Goal: Transaction & Acquisition: Subscribe to service/newsletter

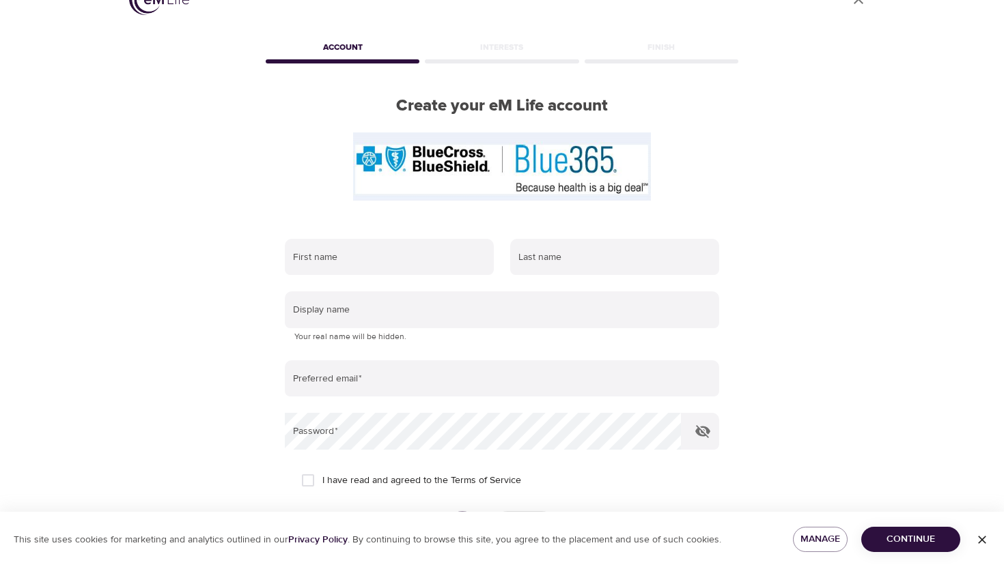
scroll to position [35, 0]
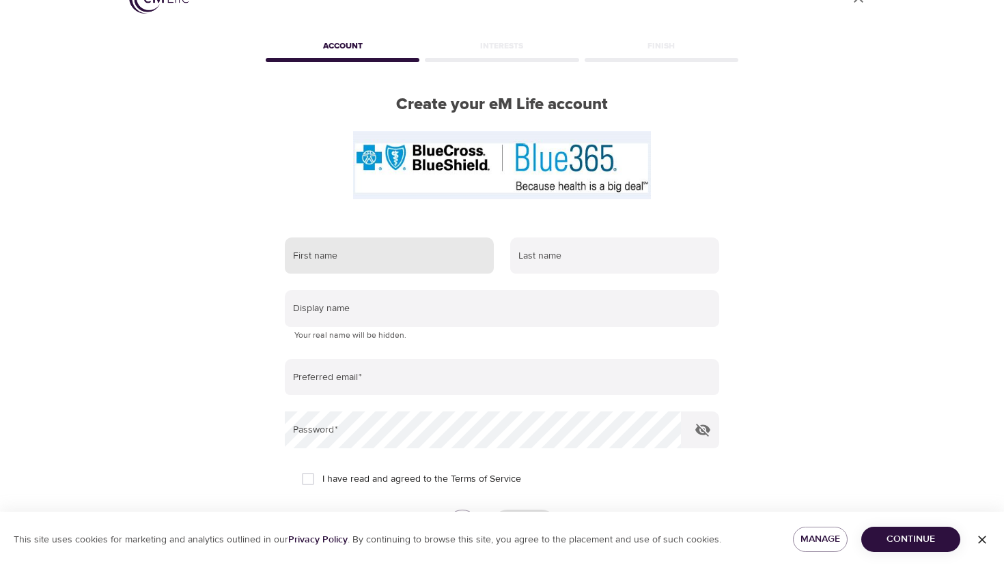
click at [342, 259] on input "text" at bounding box center [389, 256] width 209 height 37
type input "Gal"
type input "Neria"
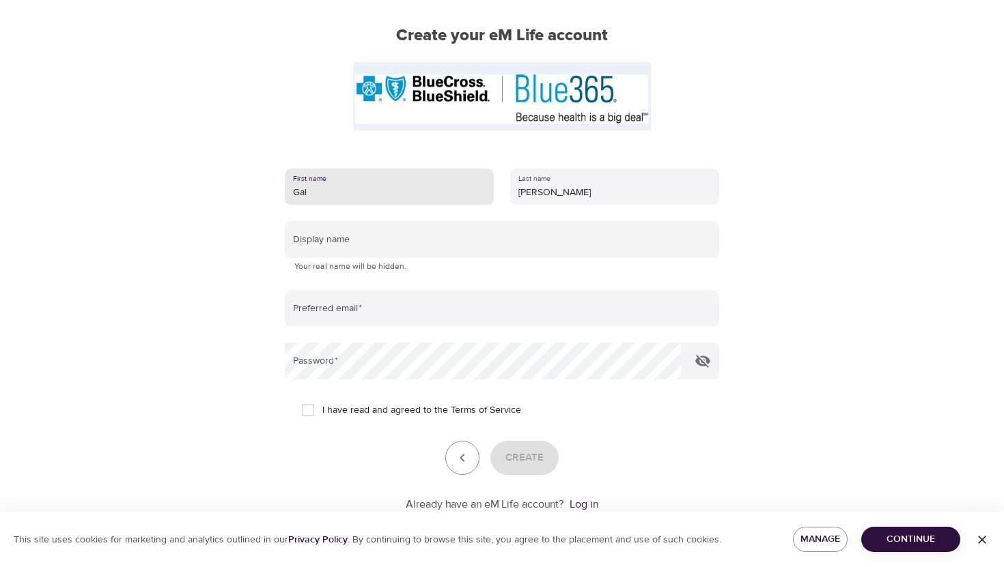
scroll to position [103, 0]
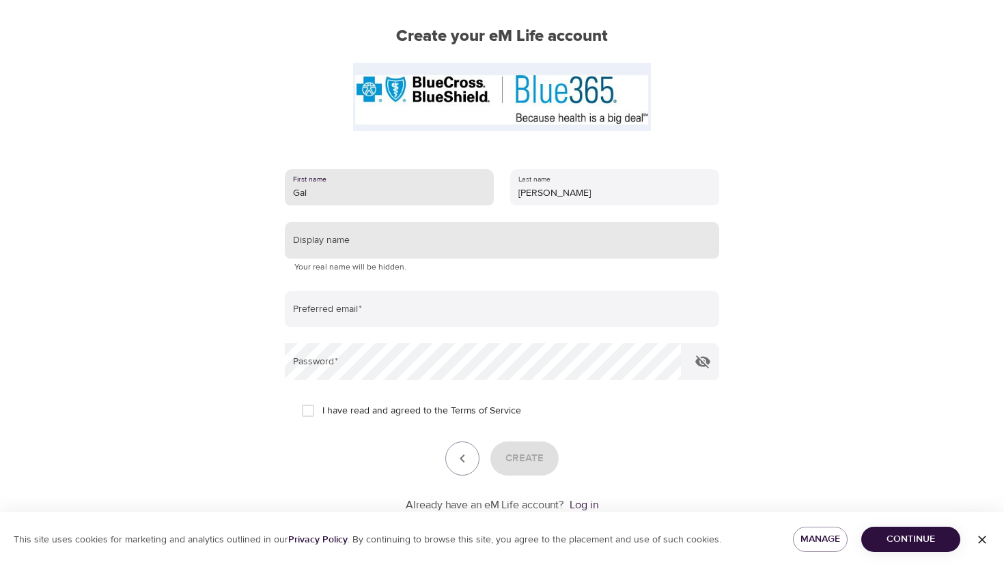
click at [312, 235] on input "text" at bounding box center [502, 240] width 434 height 37
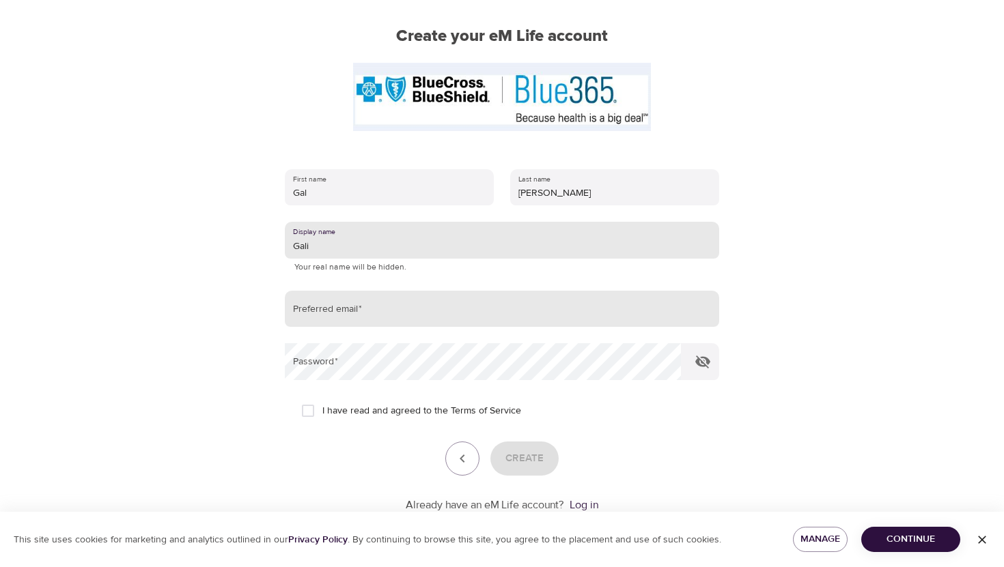
type input "Gali"
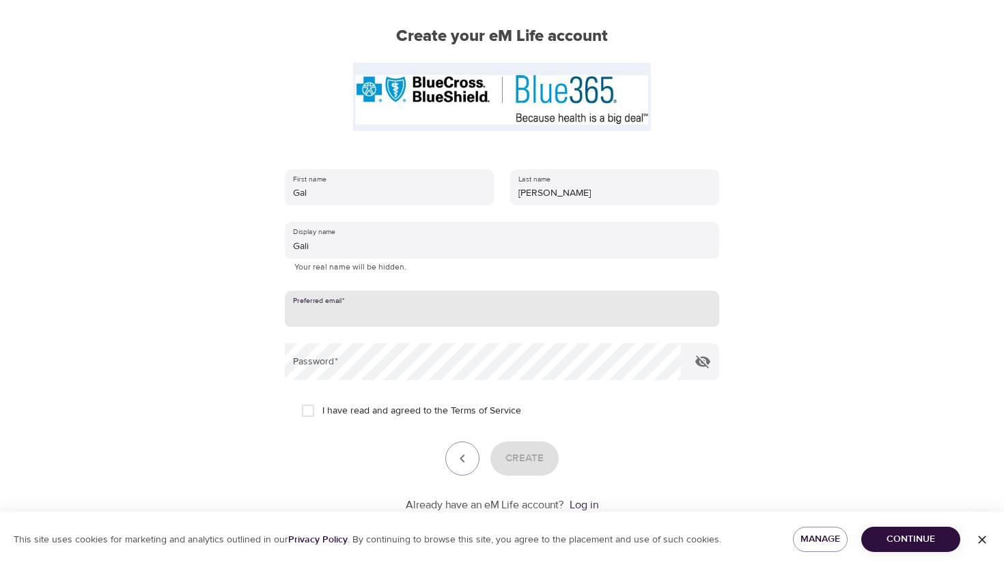
click at [305, 307] on input "email" at bounding box center [502, 309] width 434 height 37
type input "neriagal33@gmail.com"
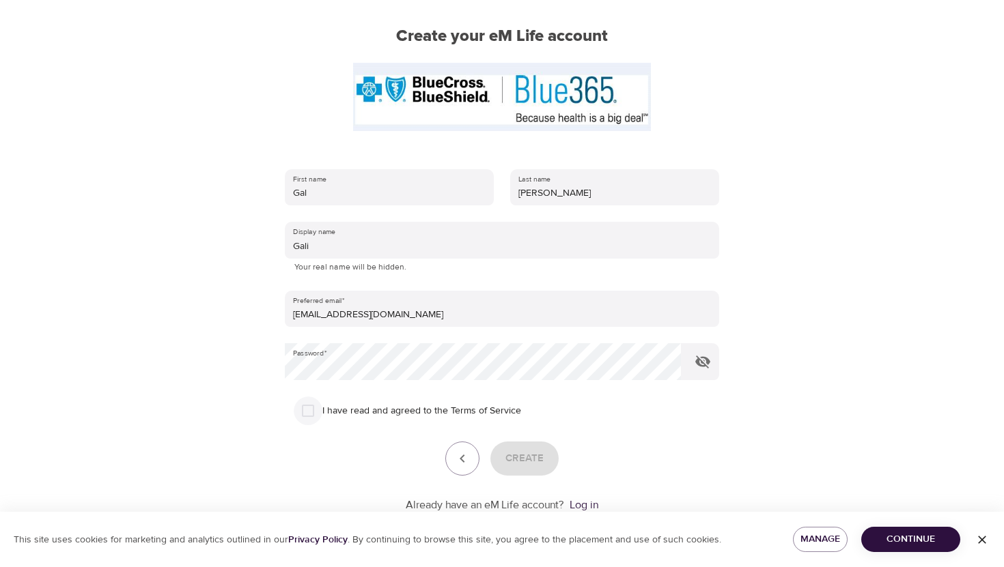
click at [298, 414] on input "I have read and agreed to the Terms of Service" at bounding box center [308, 411] width 29 height 29
checkbox input "true"
click at [534, 463] on span "Create" at bounding box center [524, 459] width 38 height 18
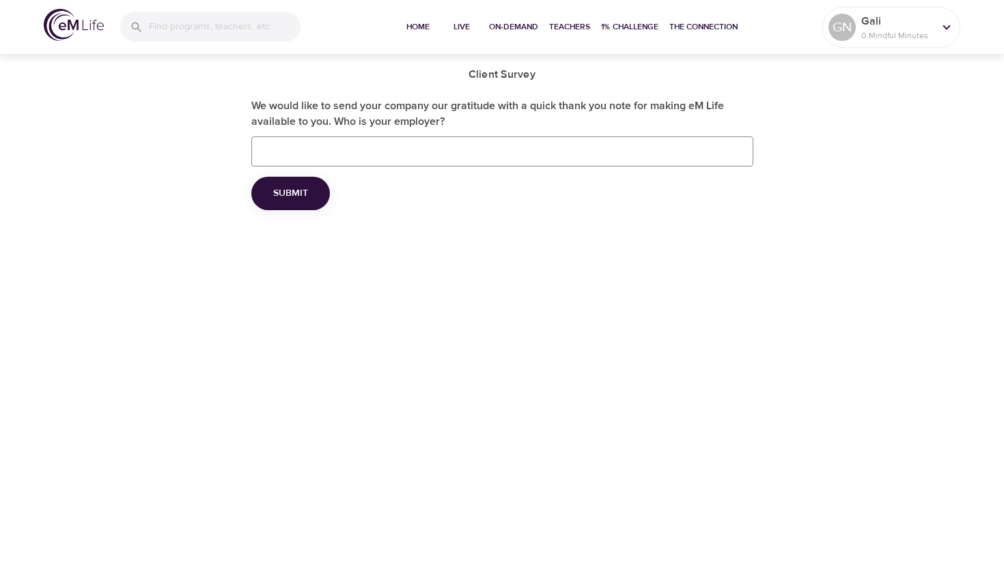
click at [314, 154] on input "We would like to send your company our gratitude with a quick thank you note fo…" at bounding box center [502, 152] width 502 height 30
type input "no"
click at [292, 194] on span "Submit" at bounding box center [290, 193] width 35 height 17
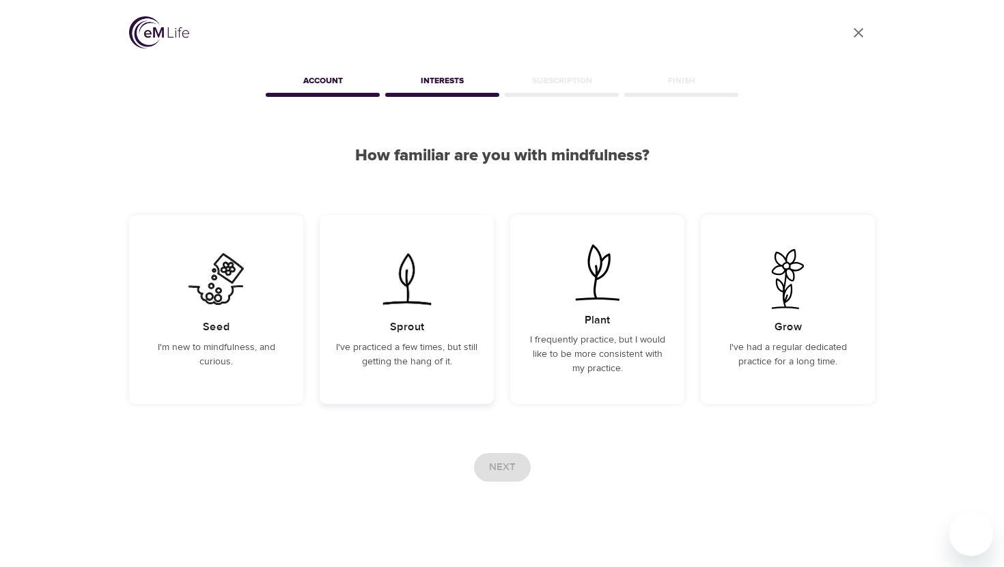
click at [400, 281] on img at bounding box center [406, 279] width 69 height 60
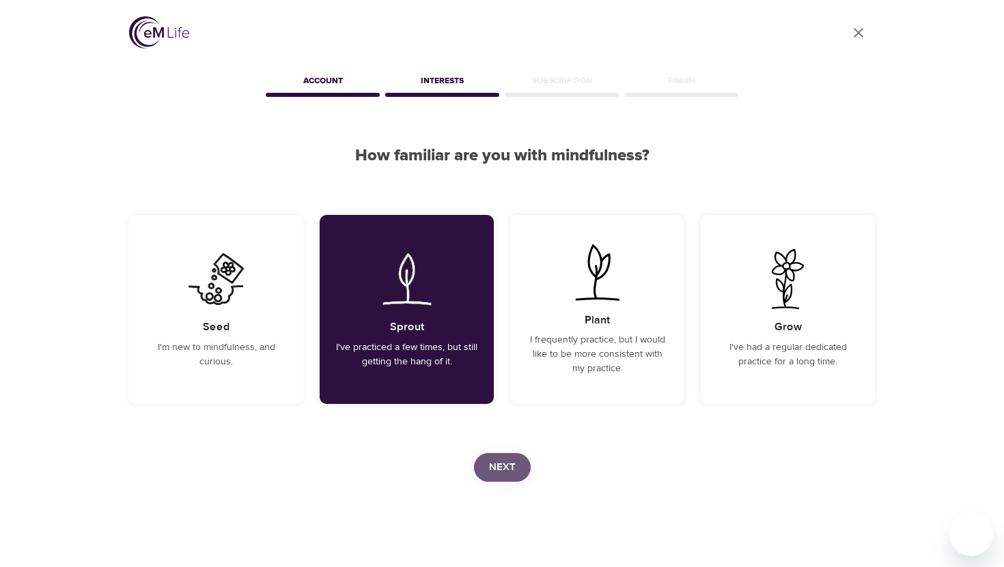
click at [515, 474] on button "Next" at bounding box center [502, 467] width 57 height 29
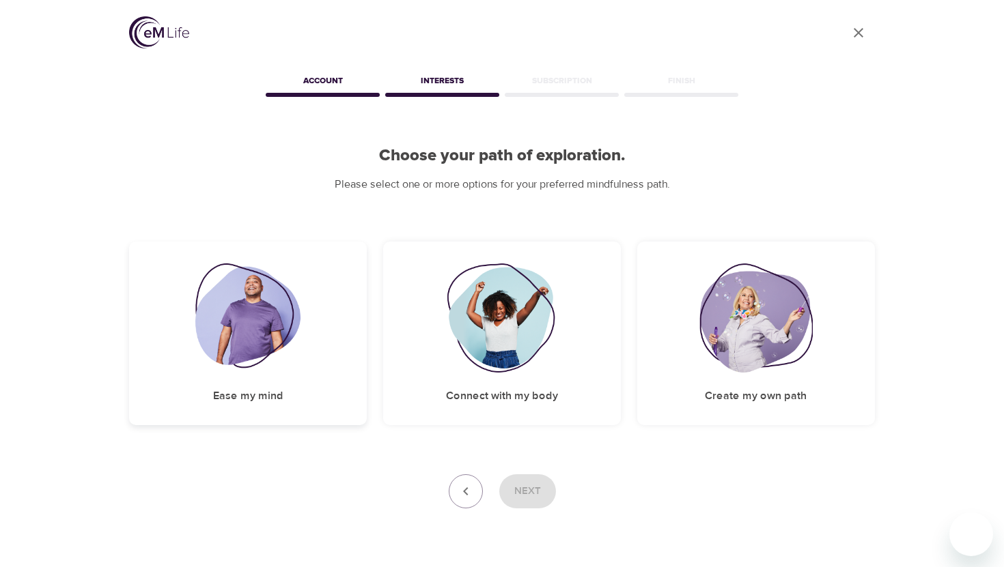
click at [284, 327] on img at bounding box center [248, 318] width 106 height 109
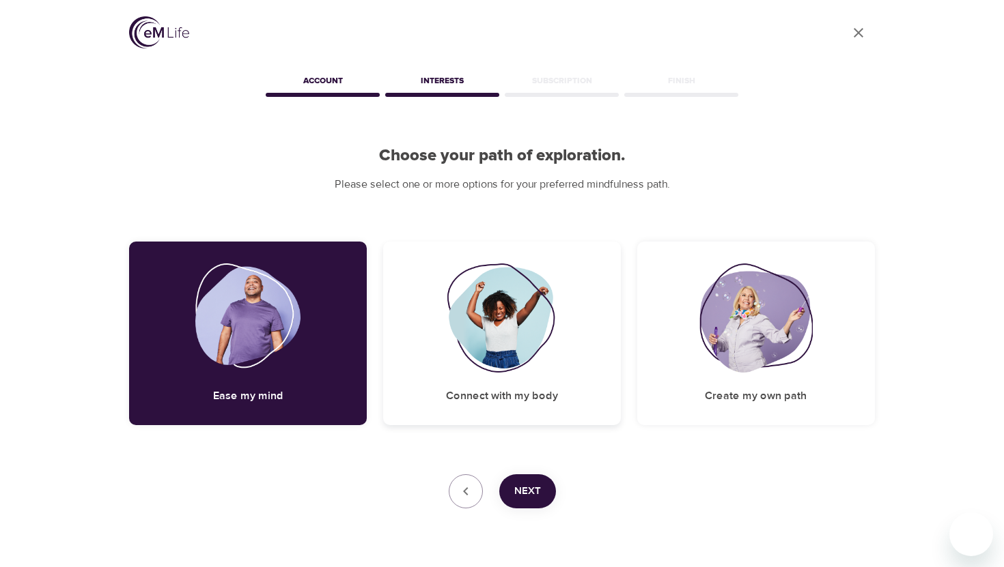
click at [500, 330] on img at bounding box center [502, 318] width 111 height 109
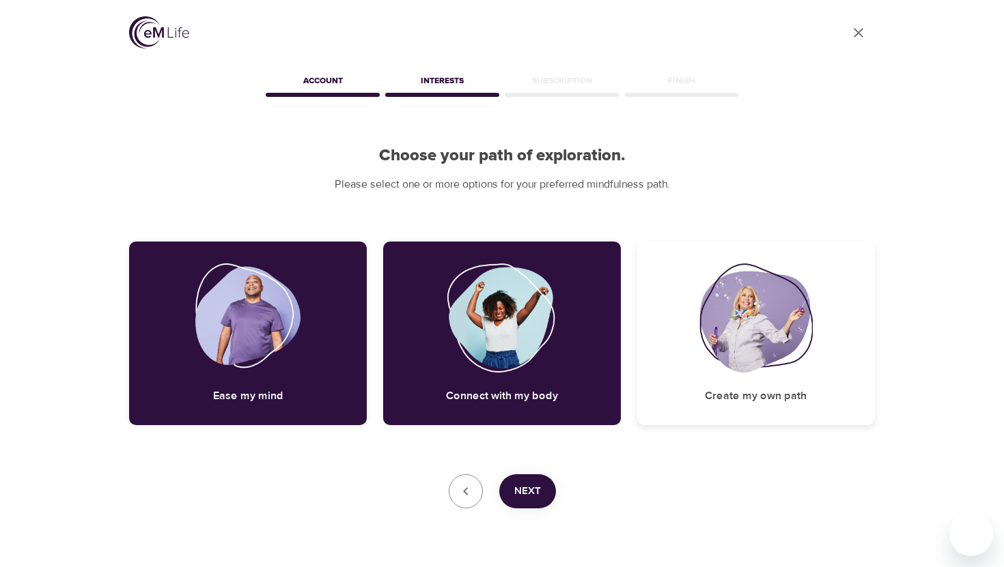
click at [750, 335] on img at bounding box center [755, 318] width 113 height 109
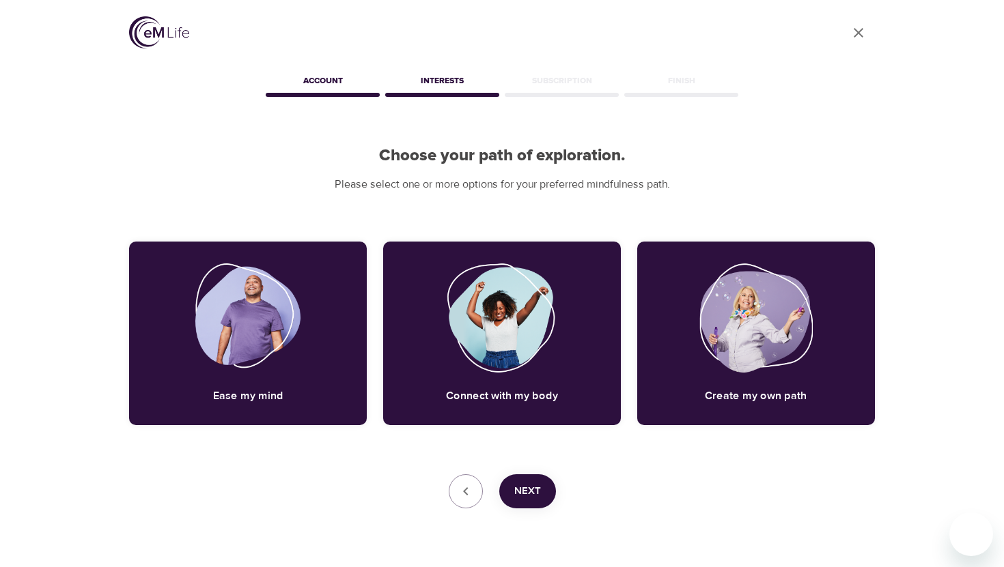
click at [541, 494] on button "Next" at bounding box center [527, 492] width 57 height 34
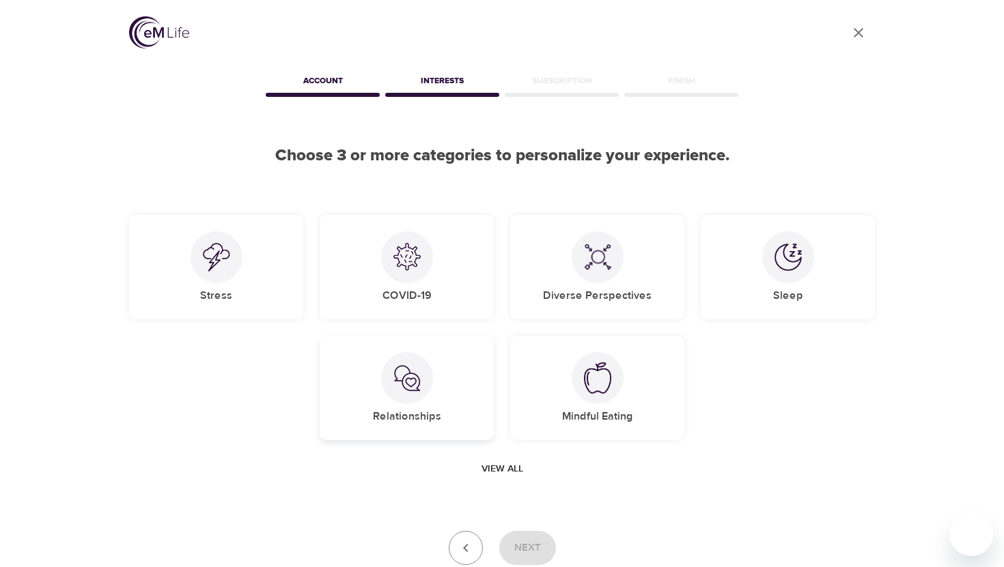
click at [362, 379] on div "Relationships" at bounding box center [407, 388] width 174 height 104
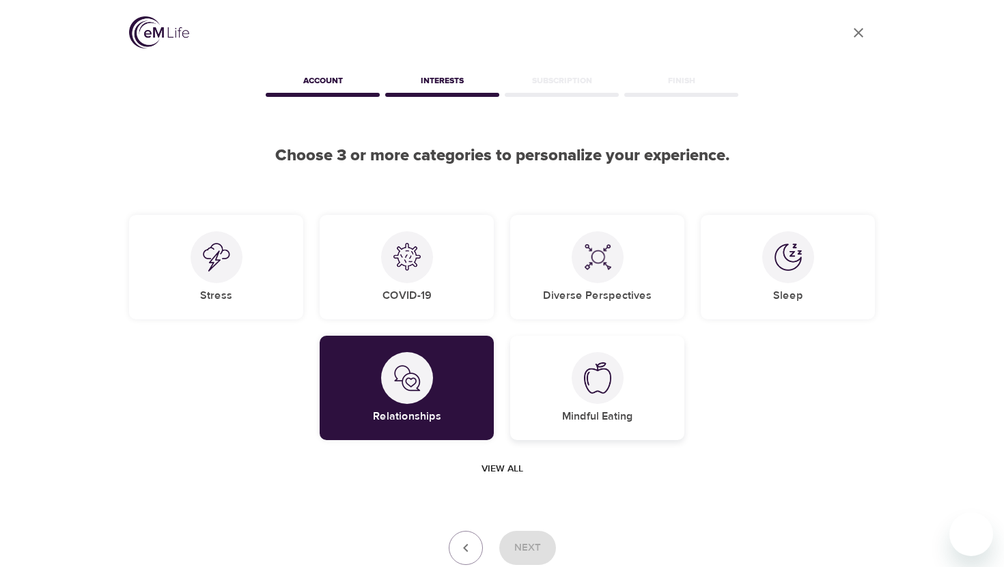
click at [568, 383] on div "Mindful Eating" at bounding box center [597, 388] width 174 height 104
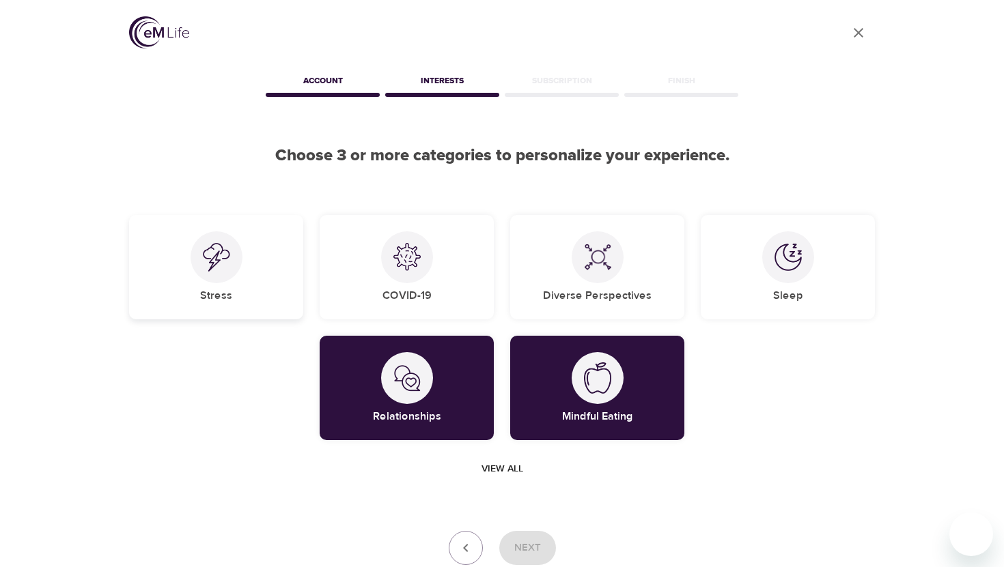
click at [216, 264] on img at bounding box center [216, 257] width 27 height 29
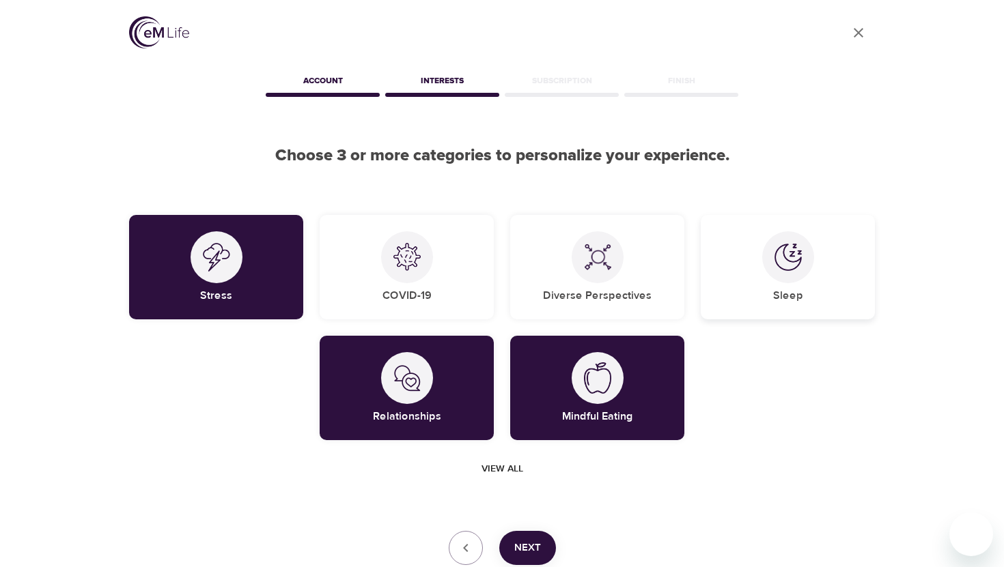
click at [797, 268] on img at bounding box center [787, 257] width 27 height 27
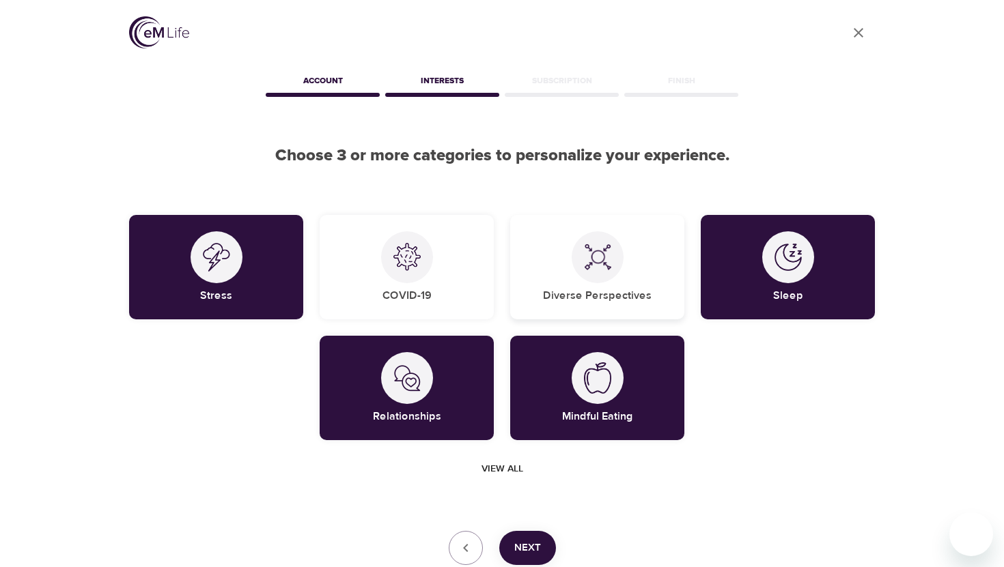
click at [637, 279] on div "Diverse Perspectives" at bounding box center [597, 267] width 174 height 104
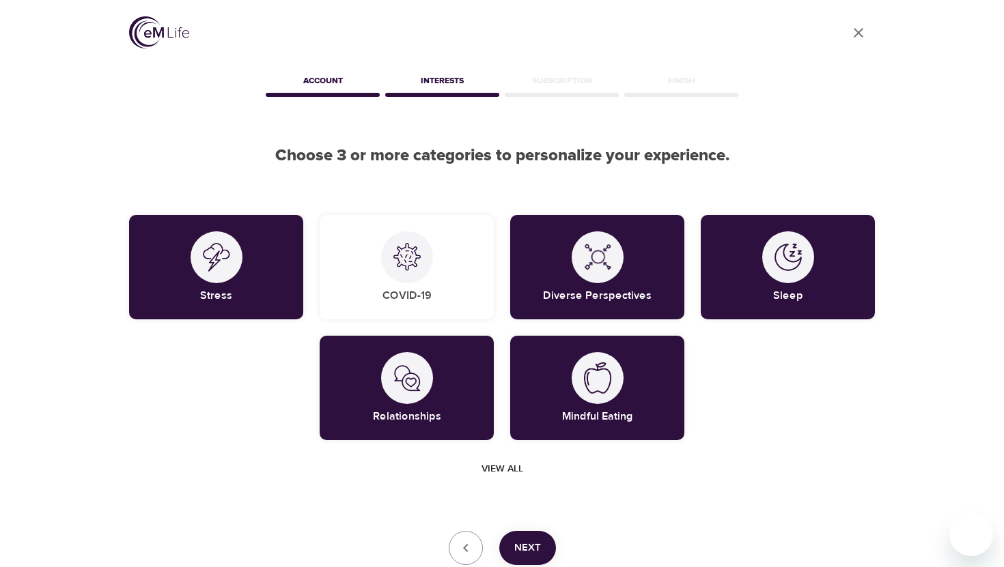
click at [501, 470] on span "View all" at bounding box center [502, 469] width 42 height 17
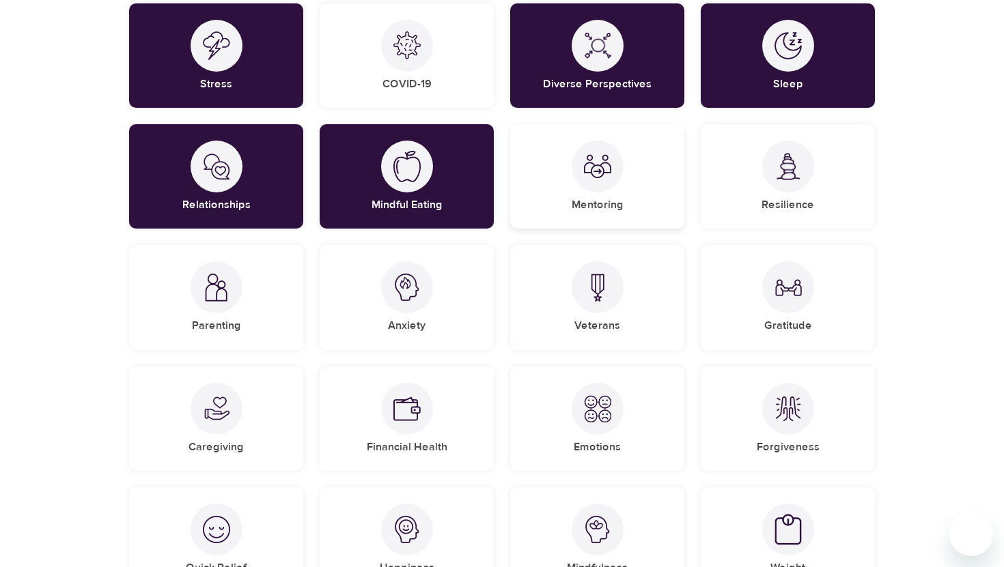
scroll to position [212, 0]
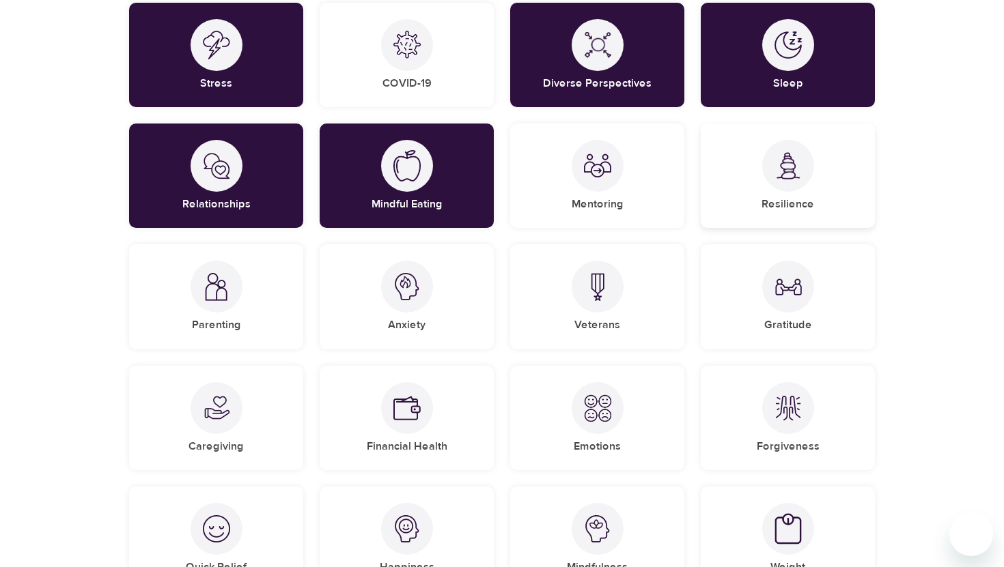
click at [808, 208] on h5 "Resilience" at bounding box center [787, 204] width 53 height 14
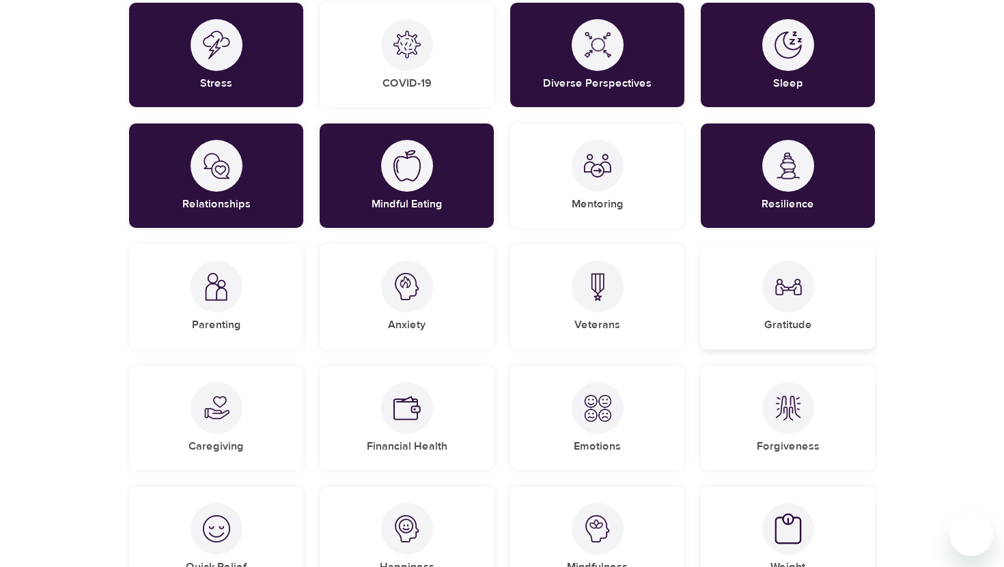
click at [787, 290] on img at bounding box center [787, 286] width 27 height 27
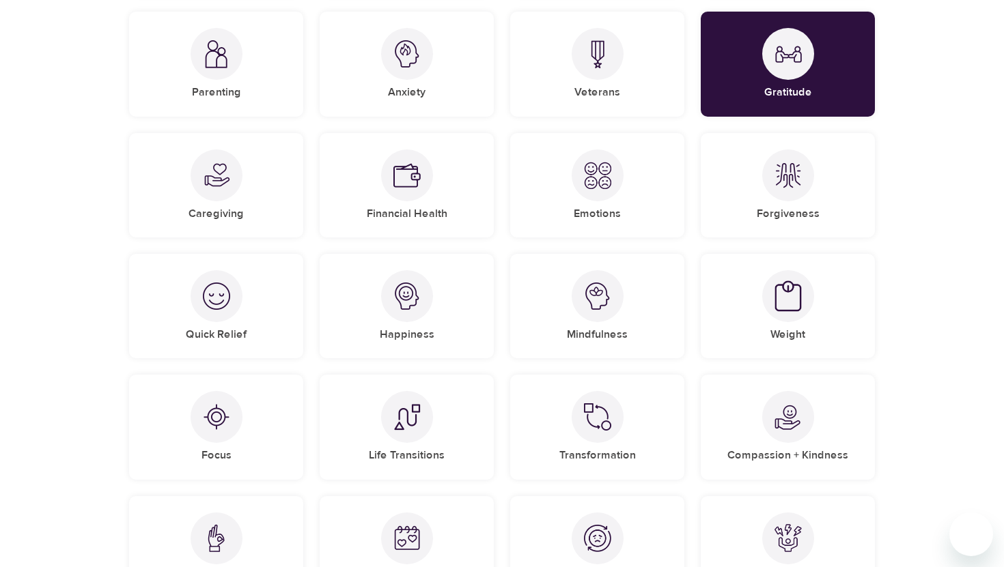
scroll to position [450, 0]
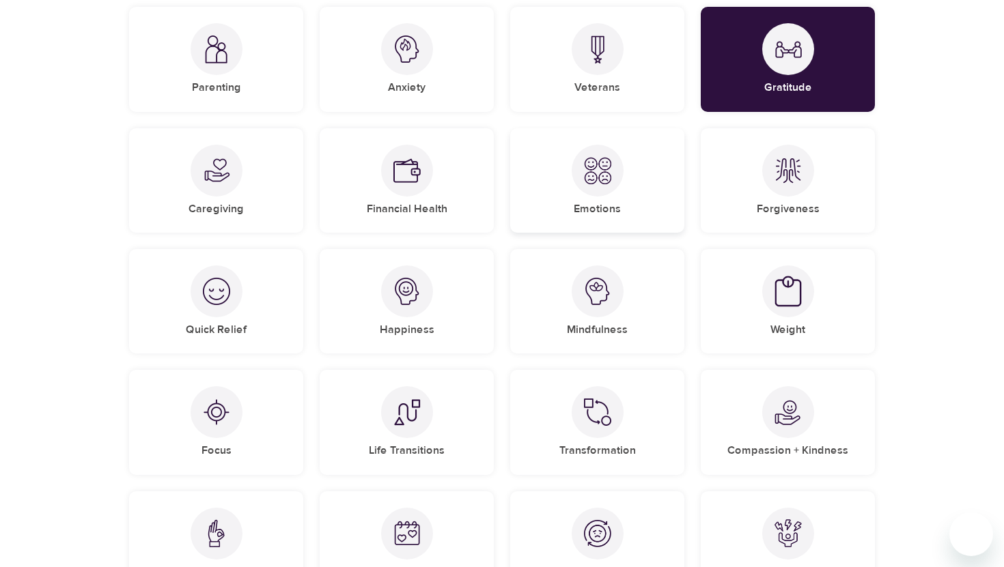
click at [584, 201] on div "Emotions" at bounding box center [597, 180] width 174 height 104
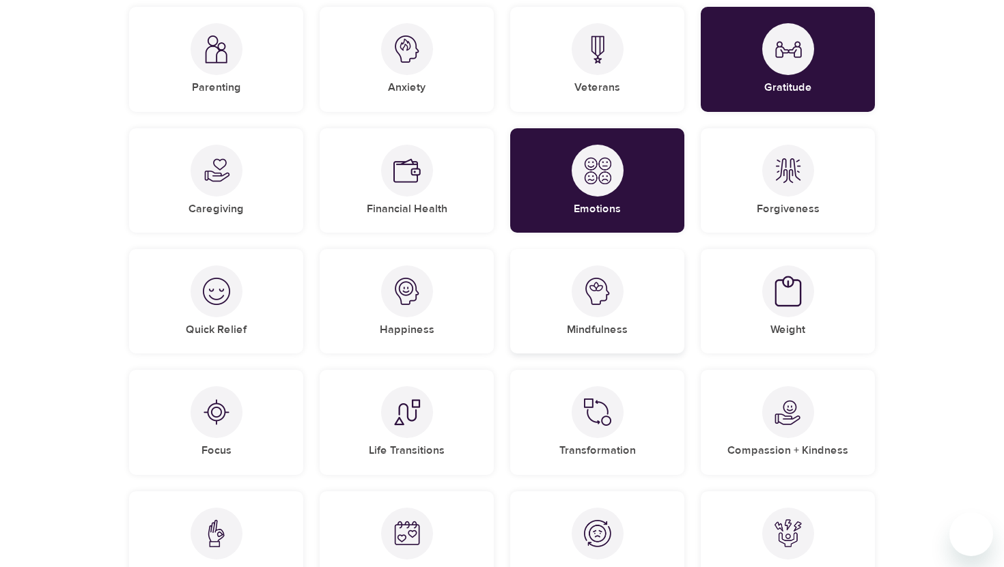
click at [594, 330] on h5 "Mindfulness" at bounding box center [597, 330] width 61 height 14
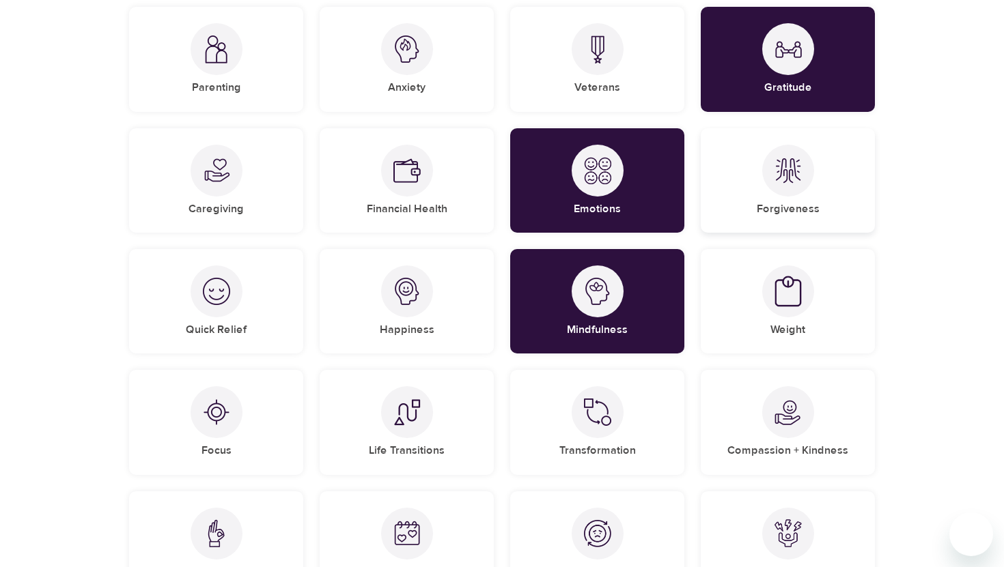
click at [750, 210] on div "Forgiveness" at bounding box center [788, 180] width 174 height 104
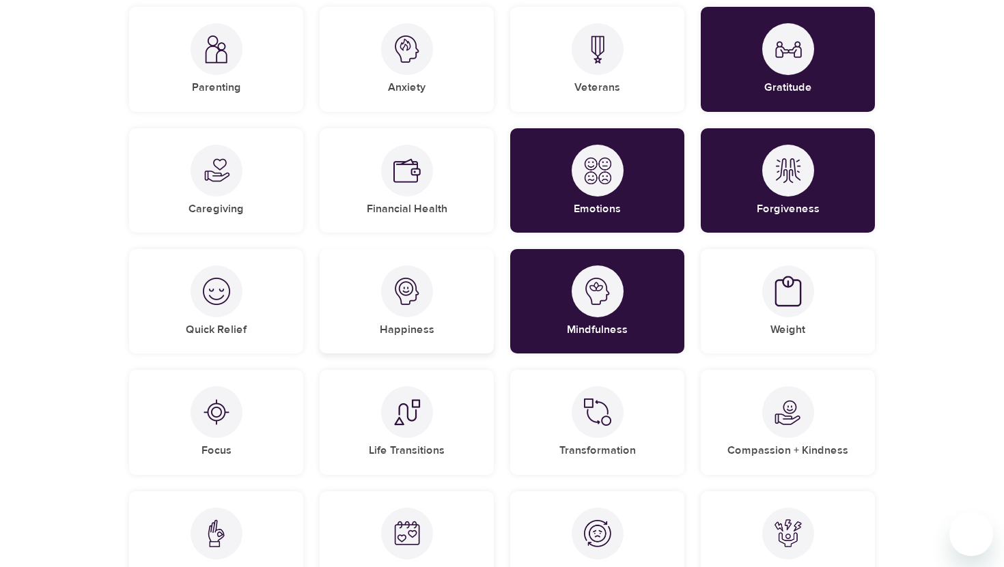
click at [438, 305] on div "Happiness" at bounding box center [407, 301] width 174 height 104
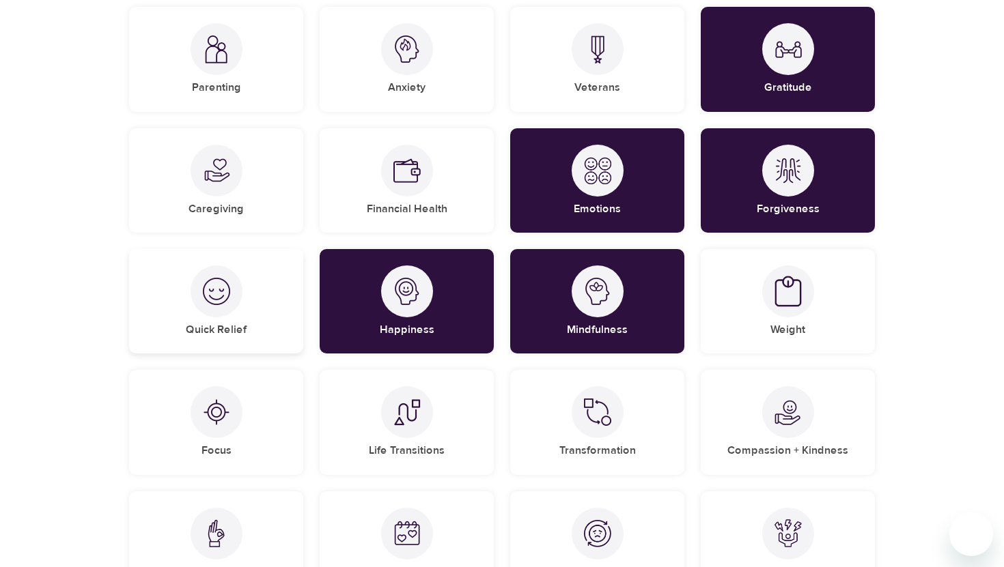
click at [267, 311] on div "Quick Relief" at bounding box center [216, 301] width 174 height 104
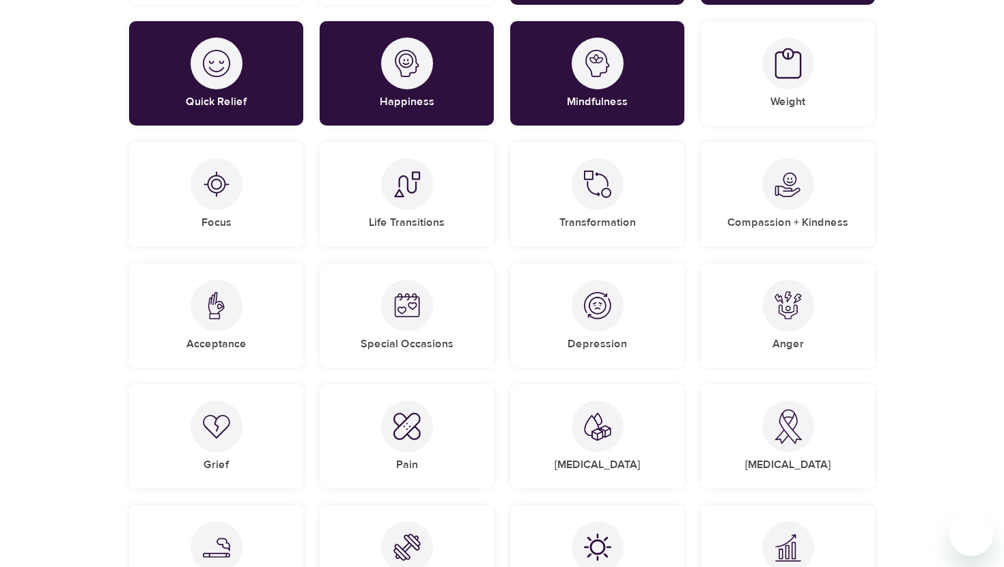
scroll to position [680, 0]
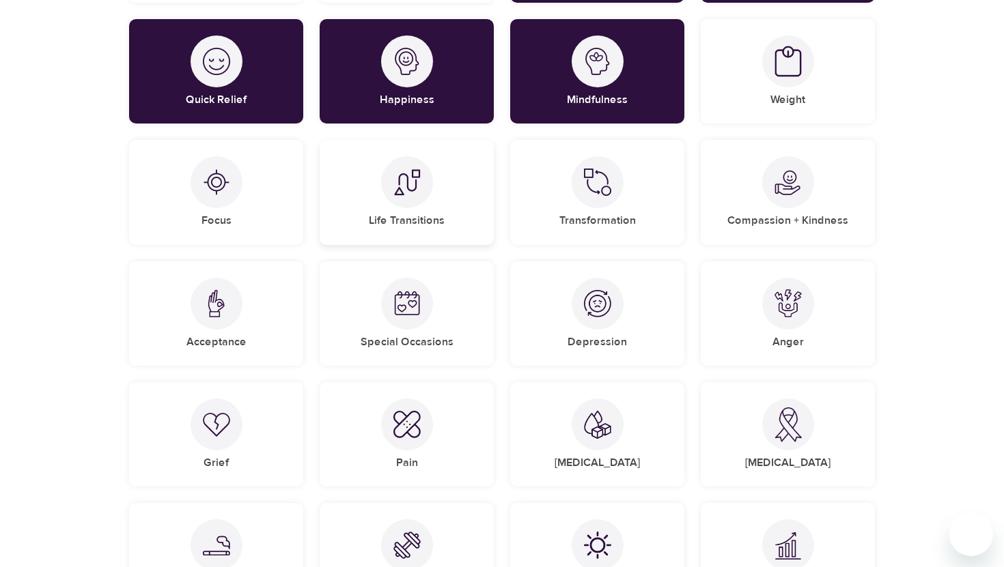
click at [411, 213] on div "Life Transitions" at bounding box center [407, 192] width 174 height 104
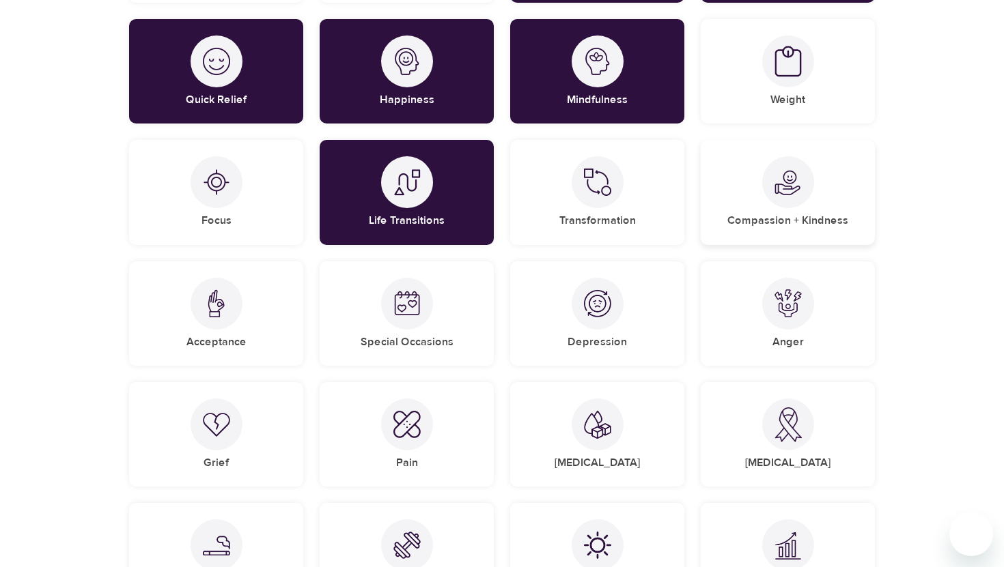
click at [800, 186] on img at bounding box center [787, 182] width 27 height 27
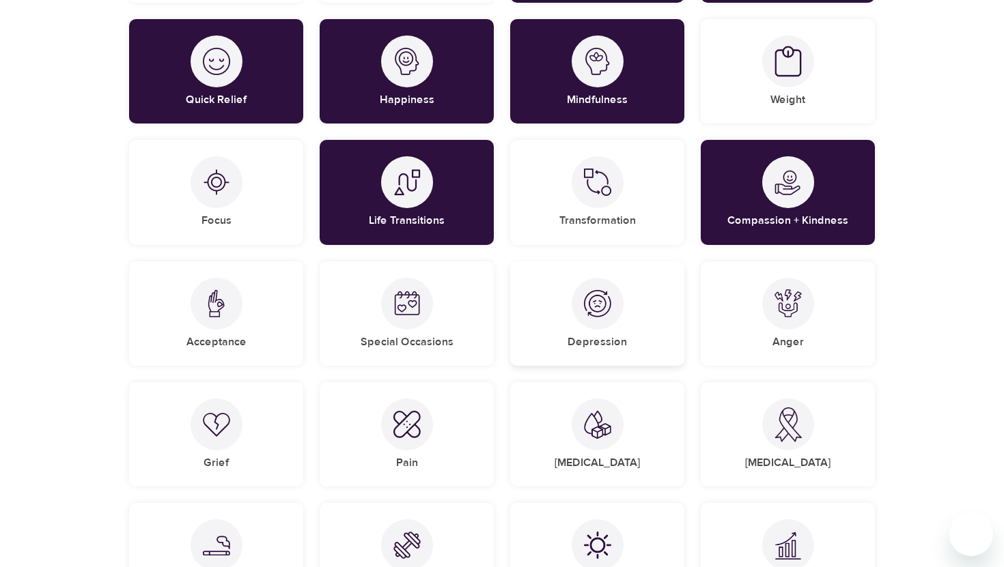
click at [637, 328] on div "Depression" at bounding box center [597, 314] width 174 height 104
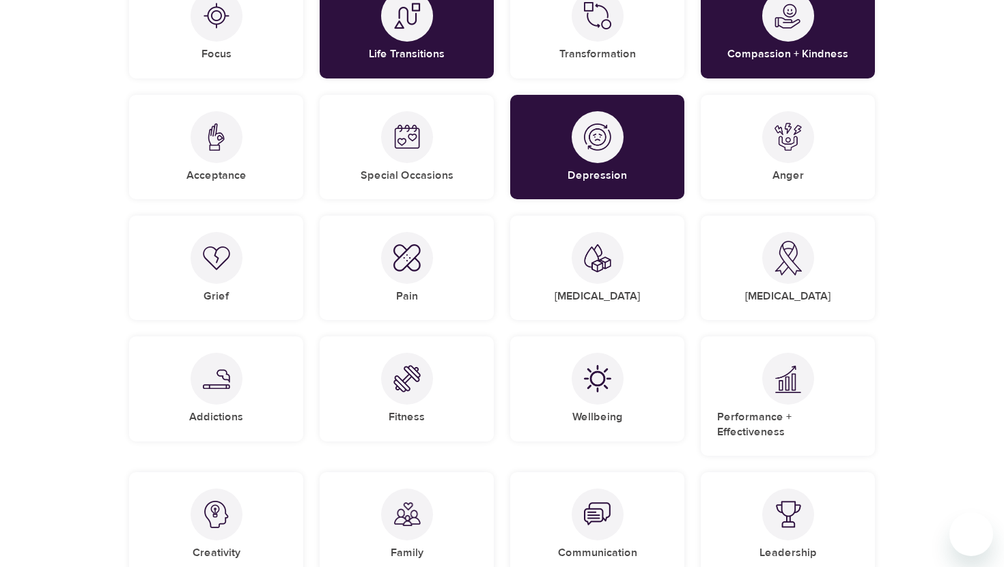
scroll to position [848, 0]
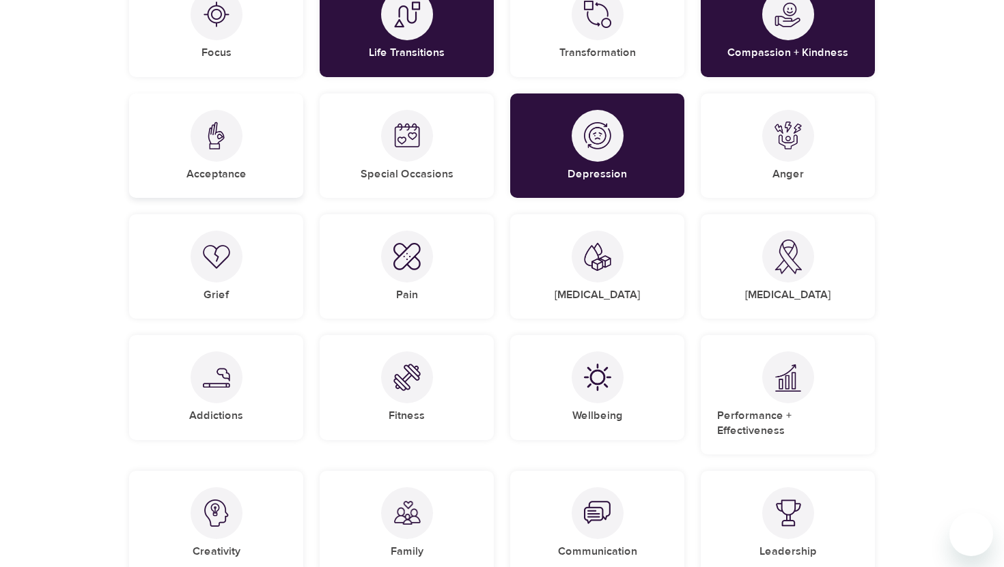
click at [206, 160] on div "Acceptance" at bounding box center [216, 146] width 174 height 104
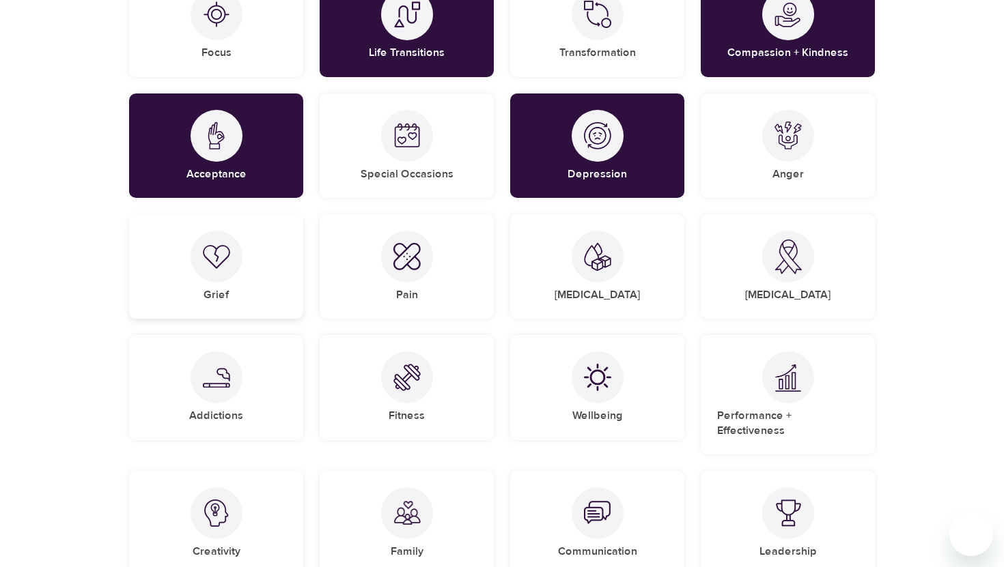
click at [199, 257] on div at bounding box center [217, 257] width 52 height 52
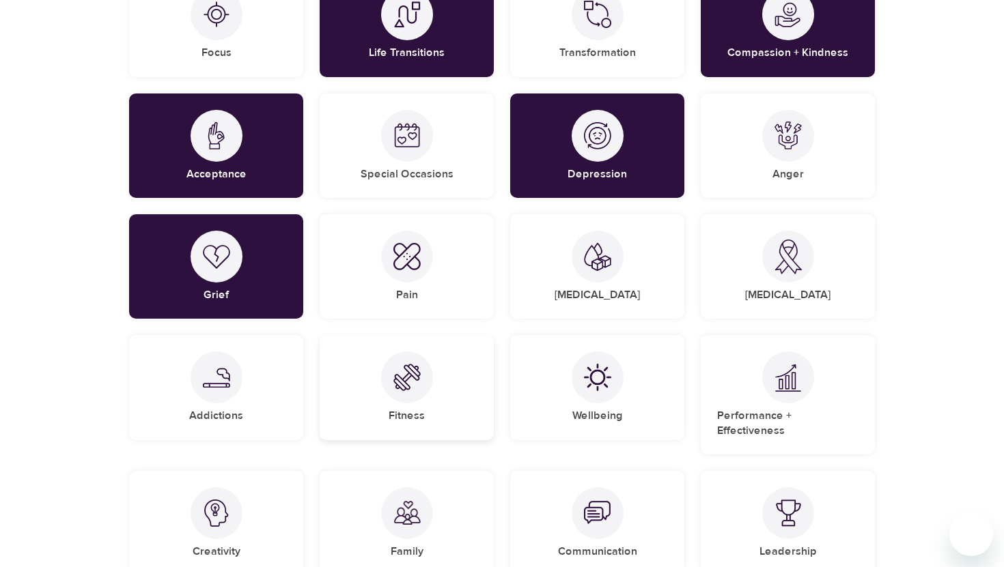
click at [411, 374] on img at bounding box center [406, 377] width 27 height 27
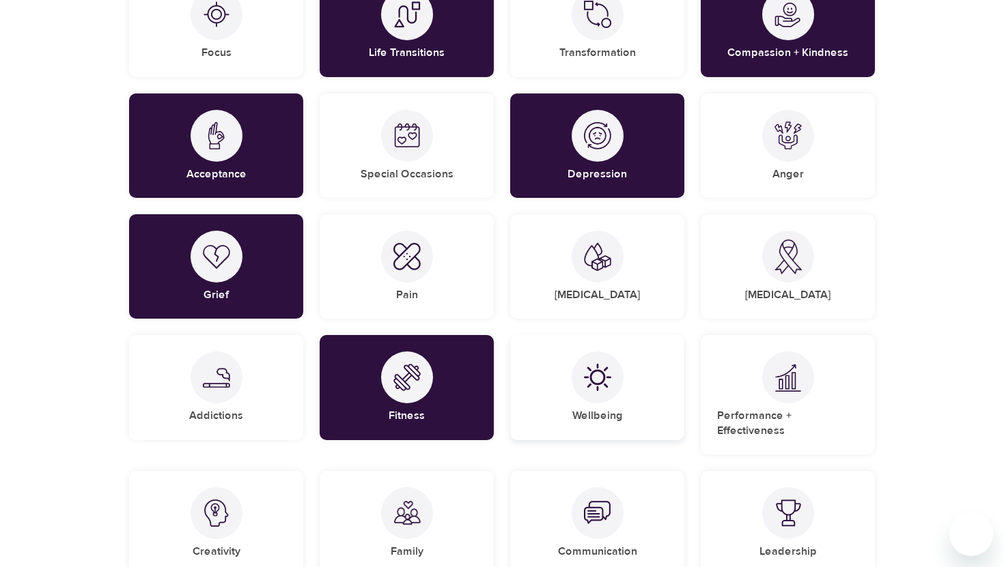
click at [582, 372] on div at bounding box center [598, 378] width 52 height 52
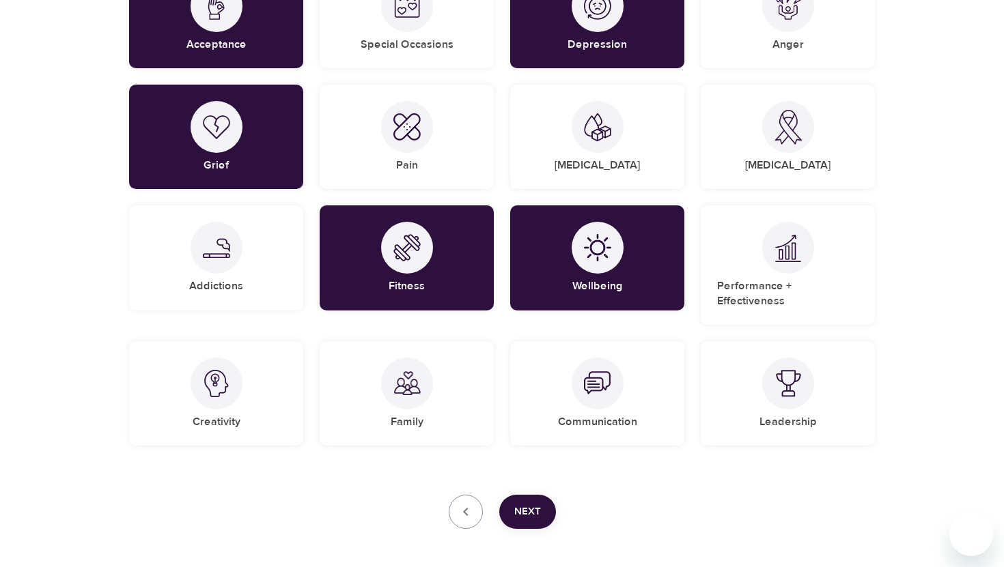
scroll to position [1023, 0]
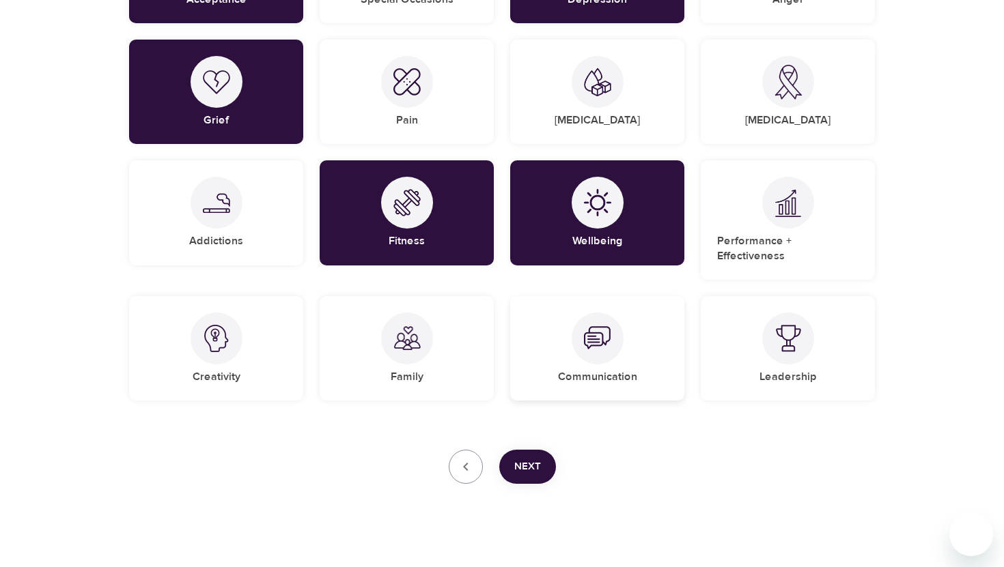
click at [654, 349] on div "Communication" at bounding box center [597, 348] width 174 height 104
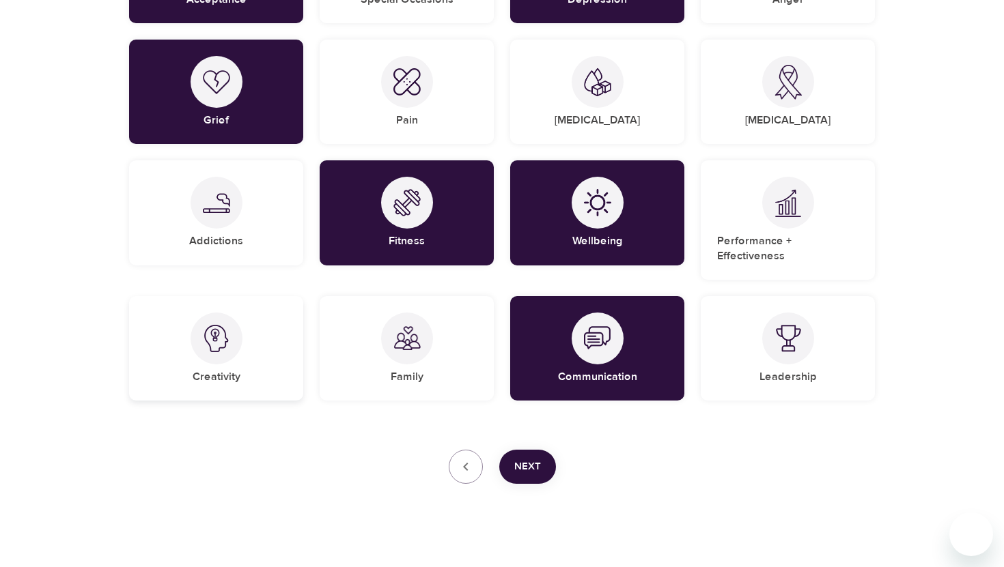
click at [187, 339] on div "Creativity" at bounding box center [216, 348] width 174 height 104
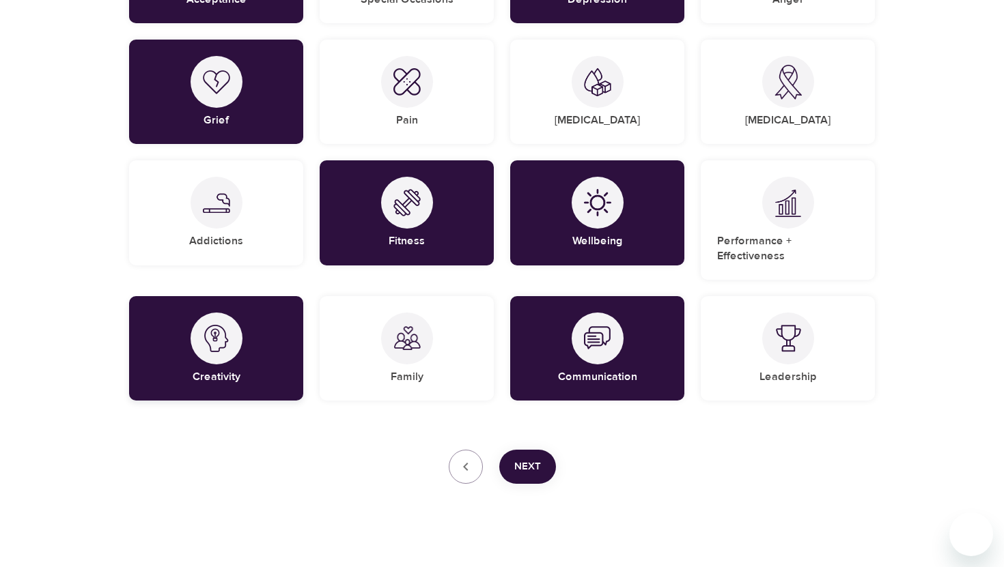
click at [187, 339] on div "Creativity" at bounding box center [216, 348] width 174 height 104
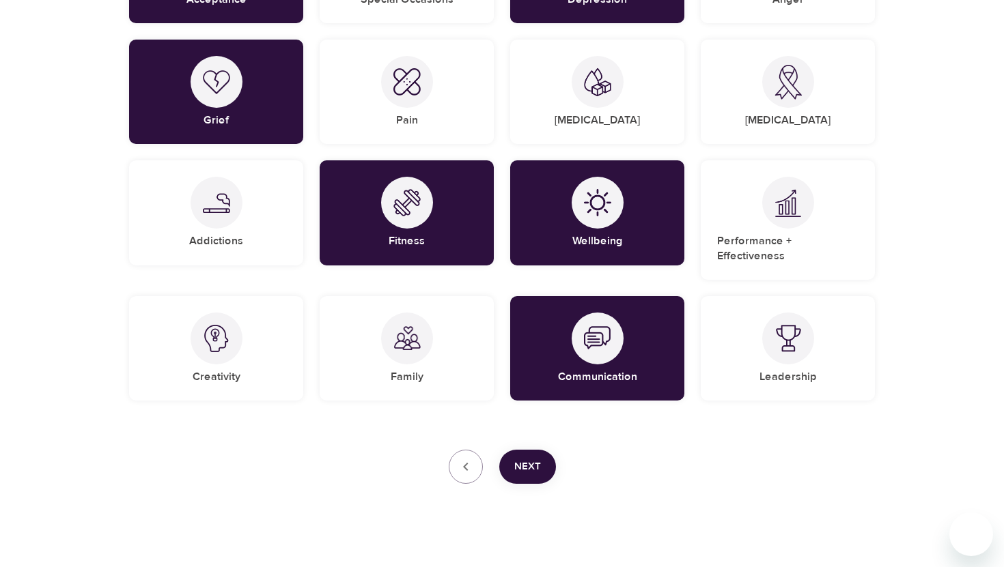
click at [543, 450] on button "Next" at bounding box center [527, 467] width 57 height 34
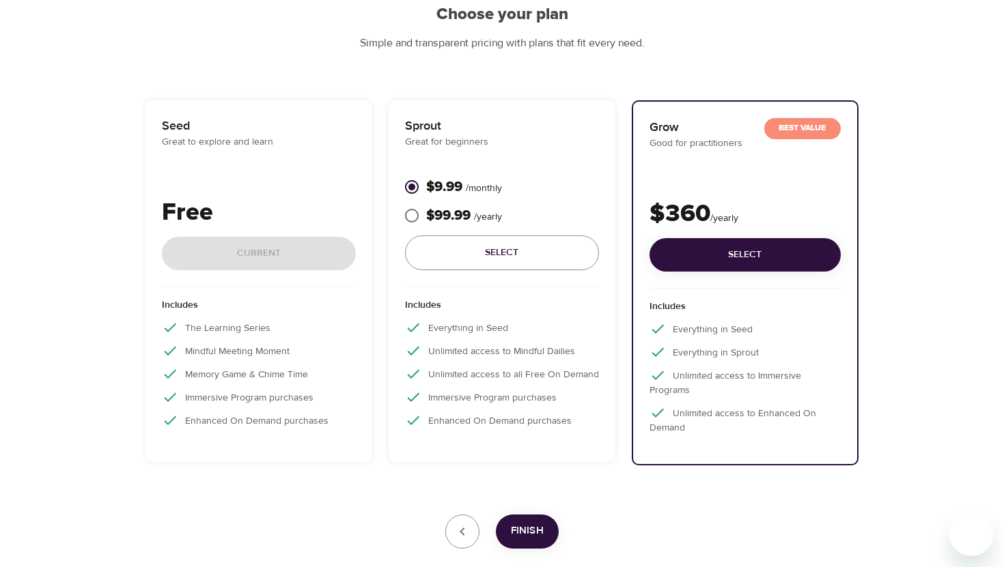
scroll to position [141, 0]
click at [296, 257] on div "Free Current" at bounding box center [259, 241] width 194 height 93
click at [257, 145] on p "Great to explore and learn" at bounding box center [259, 143] width 194 height 14
click at [523, 165] on div "Sprout Great for beginners $9.99 / monthly $99.99 / yearly Select" at bounding box center [502, 202] width 194 height 171
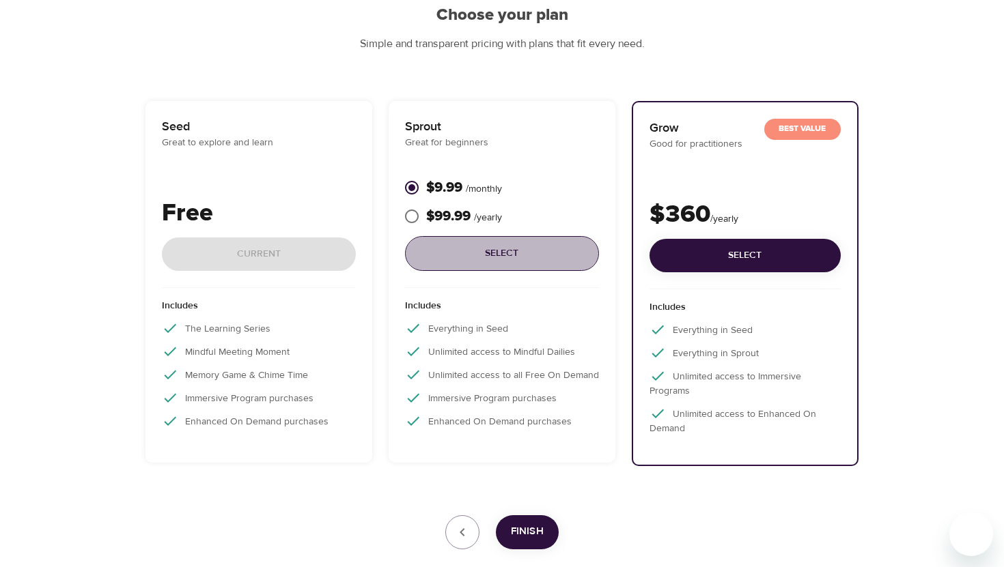
click at [496, 254] on span "Select" at bounding box center [502, 253] width 172 height 17
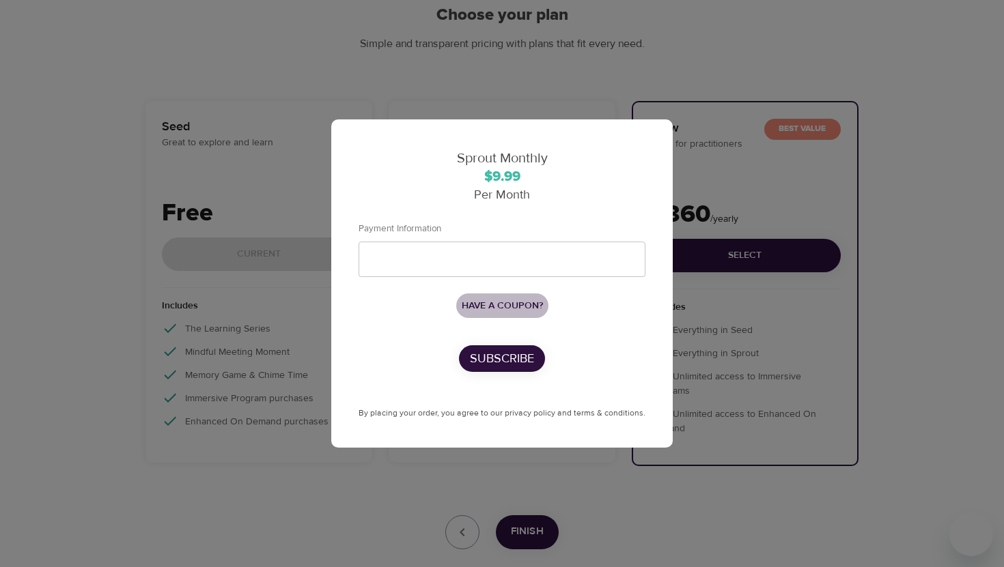
click at [492, 300] on span "Have a coupon?" at bounding box center [502, 306] width 81 height 17
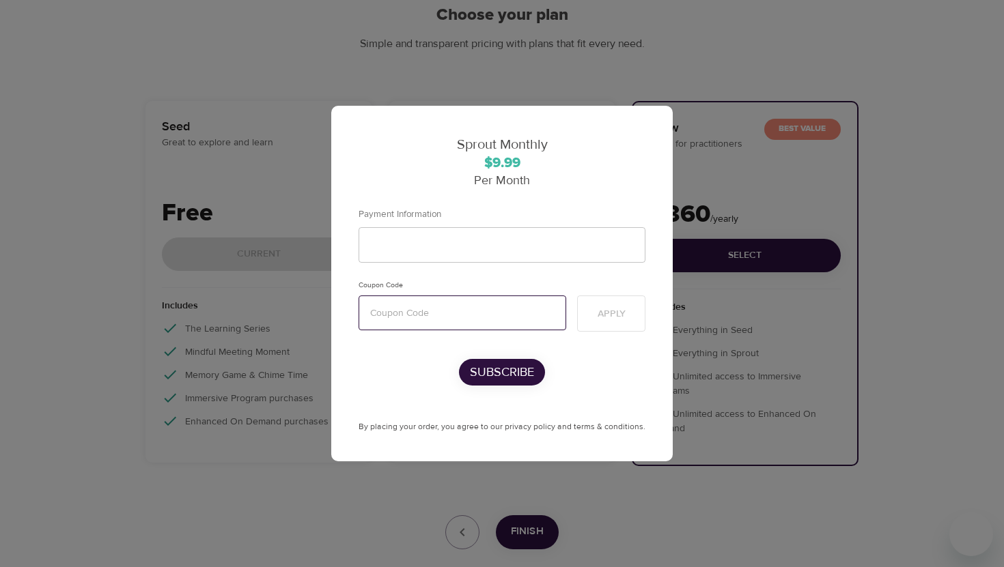
click at [434, 317] on input "text" at bounding box center [462, 313] width 208 height 35
paste input "mentalhealth"
type input "mentalhealth"
click at [600, 311] on span "Apply" at bounding box center [611, 314] width 28 height 17
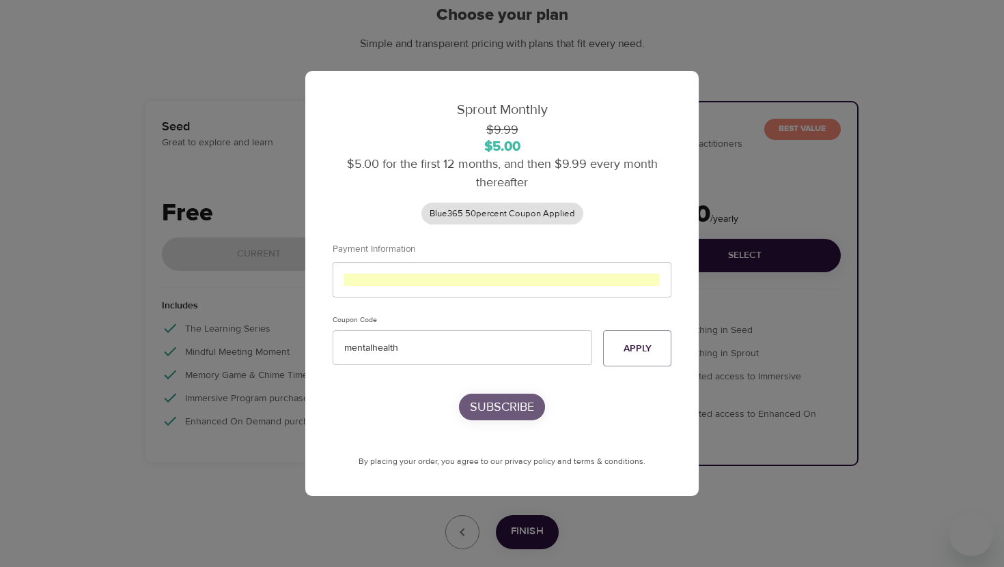
click at [498, 403] on p "Subscribe" at bounding box center [502, 407] width 64 height 18
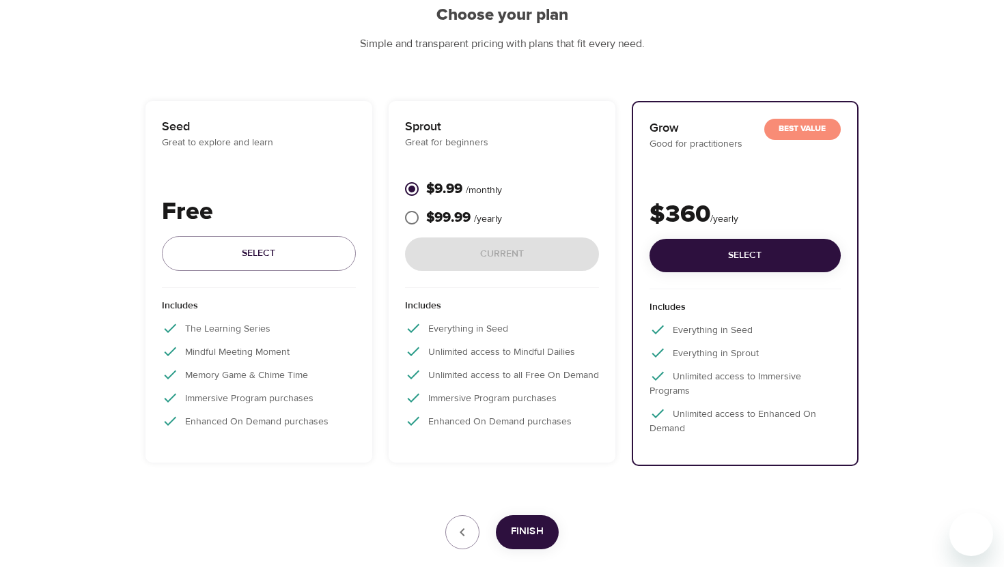
click at [527, 529] on span "Finish" at bounding box center [527, 532] width 33 height 18
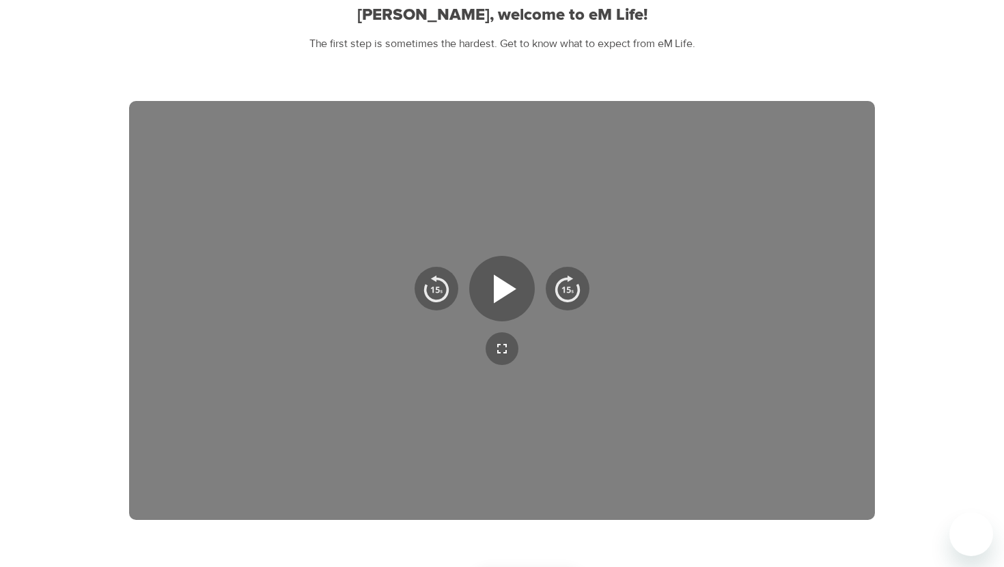
scroll to position [195, 0]
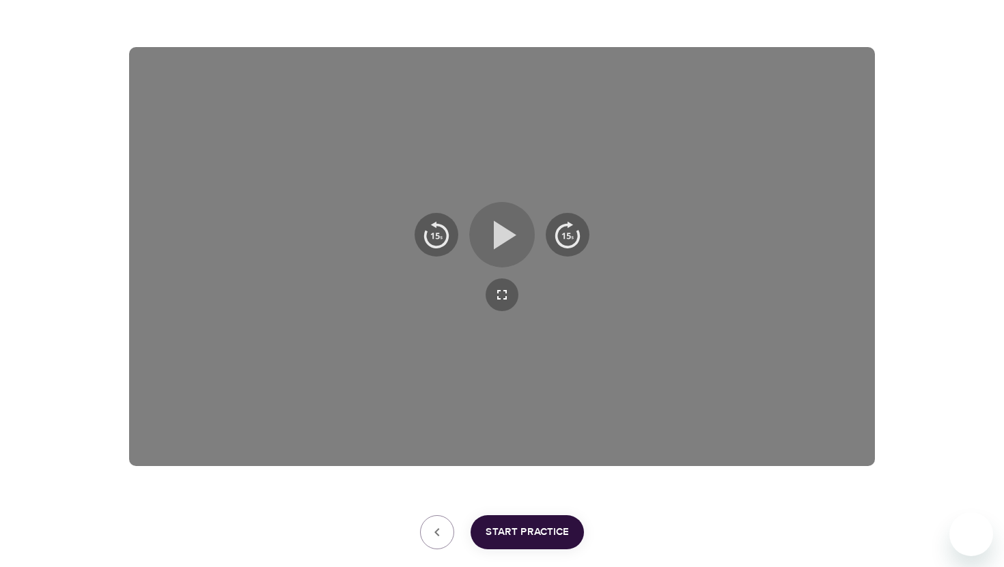
click at [489, 227] on icon "button" at bounding box center [501, 234] width 49 height 49
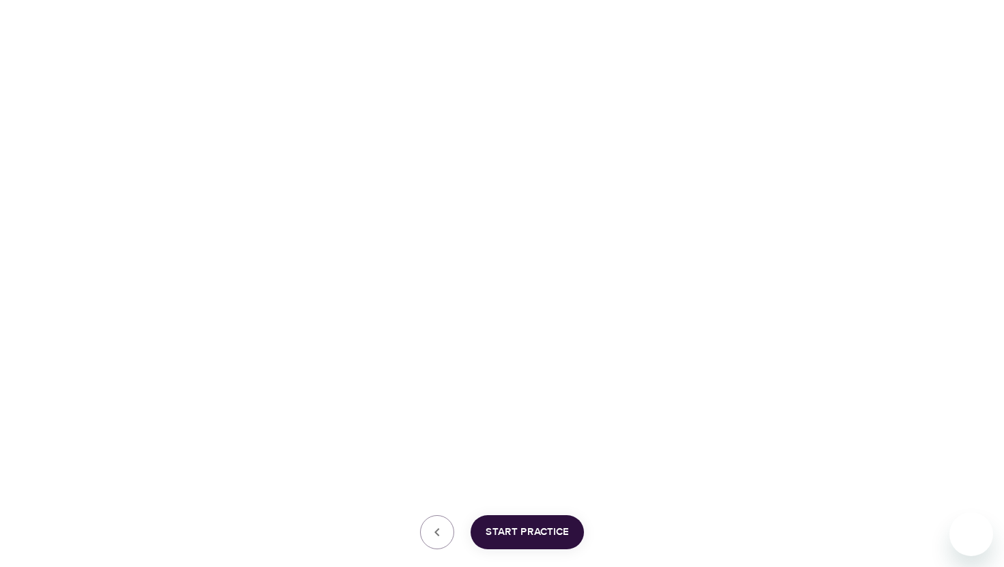
click at [520, 534] on span "Start Practice" at bounding box center [527, 533] width 83 height 18
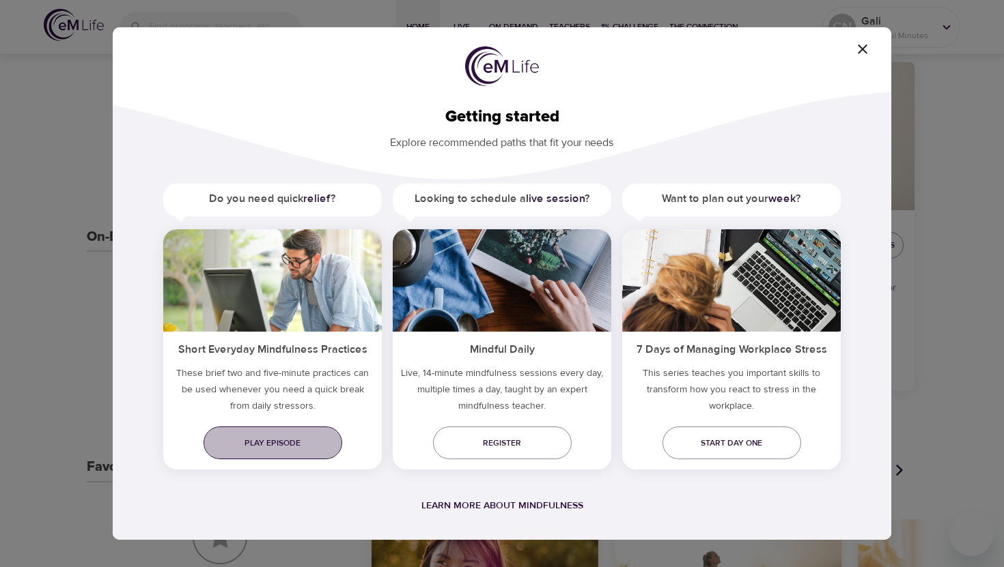
click at [297, 442] on span "Play episode" at bounding box center [272, 443] width 117 height 14
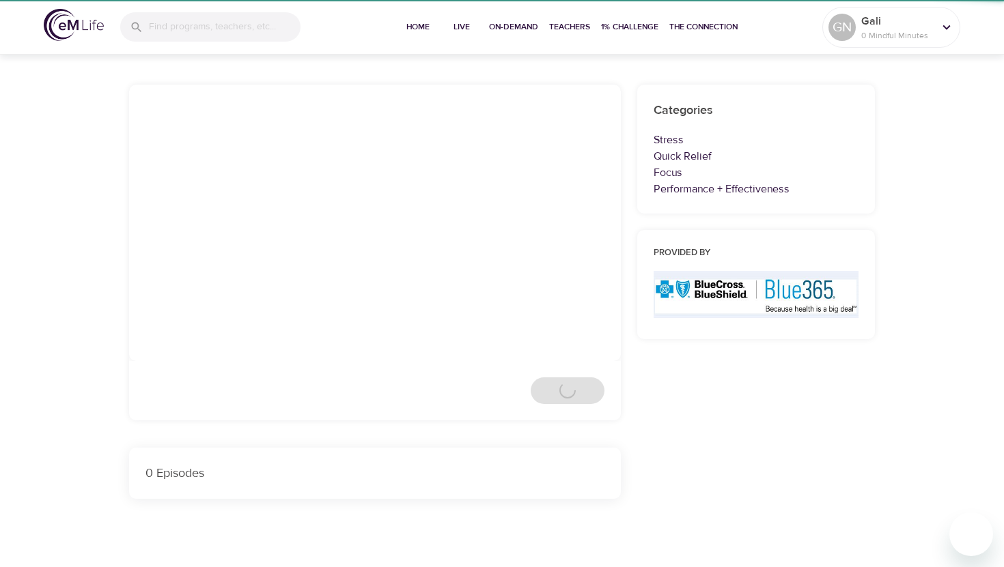
scroll to position [195, 0]
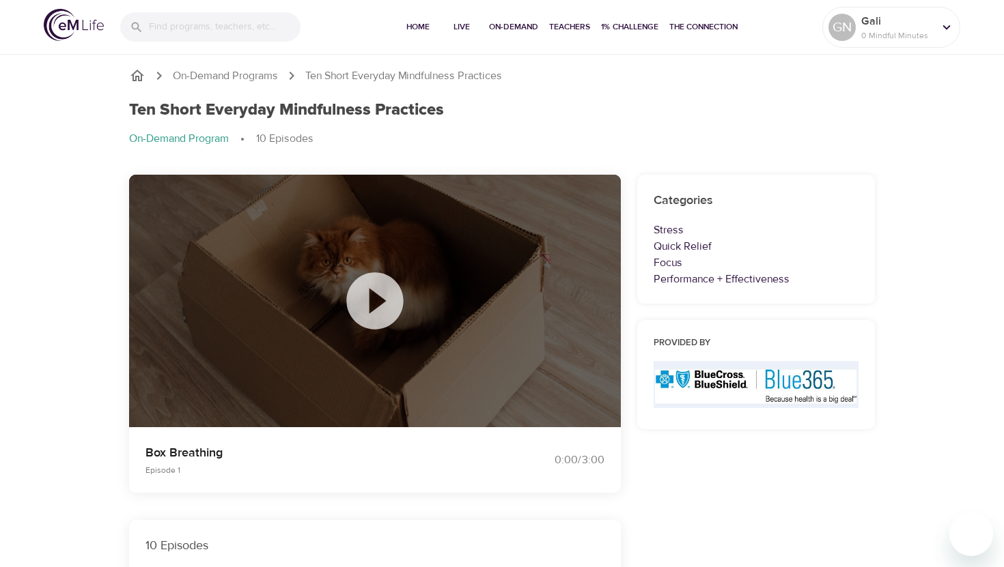
click at [371, 304] on icon at bounding box center [375, 301] width 68 height 68
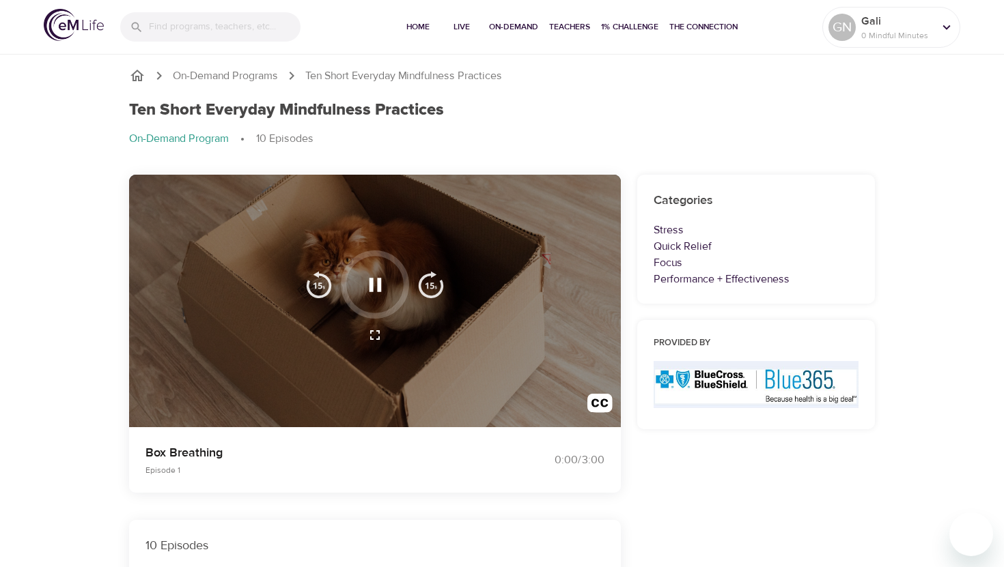
click at [376, 334] on icon "button" at bounding box center [375, 335] width 16 height 16
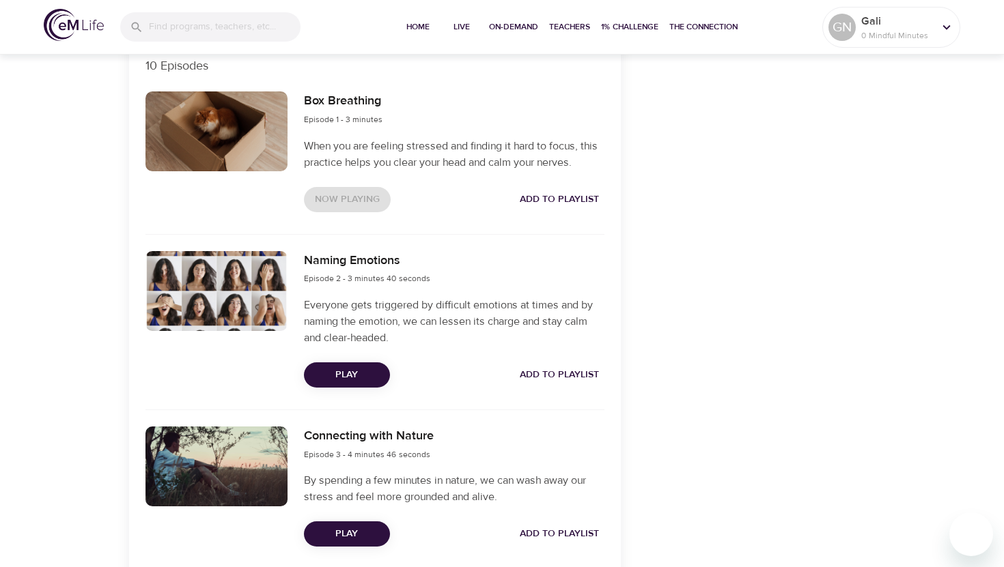
scroll to position [481, 0]
click at [552, 376] on span "Add to Playlist" at bounding box center [559, 374] width 79 height 17
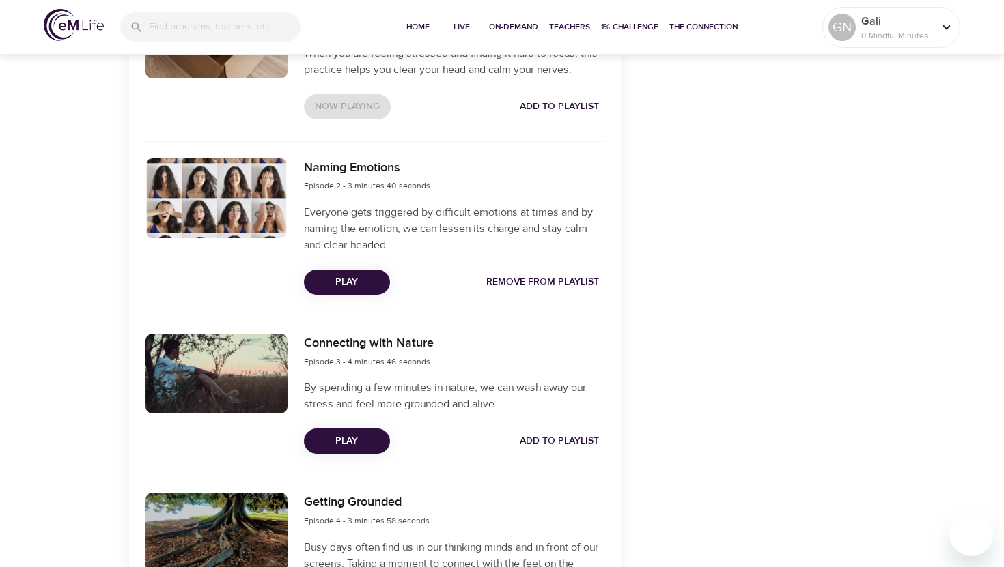
scroll to position [593, 0]
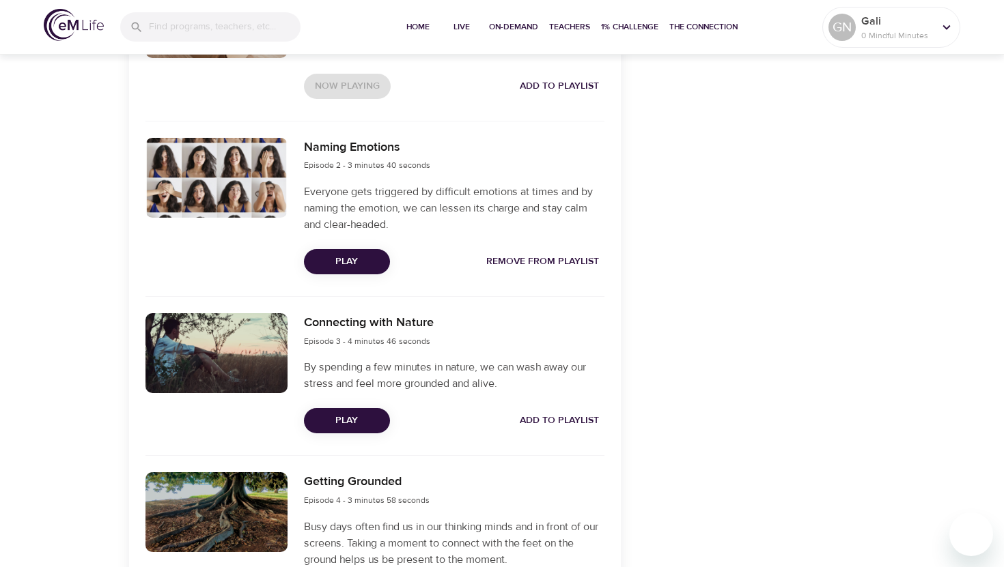
click at [564, 423] on span "Add to Playlist" at bounding box center [559, 420] width 79 height 17
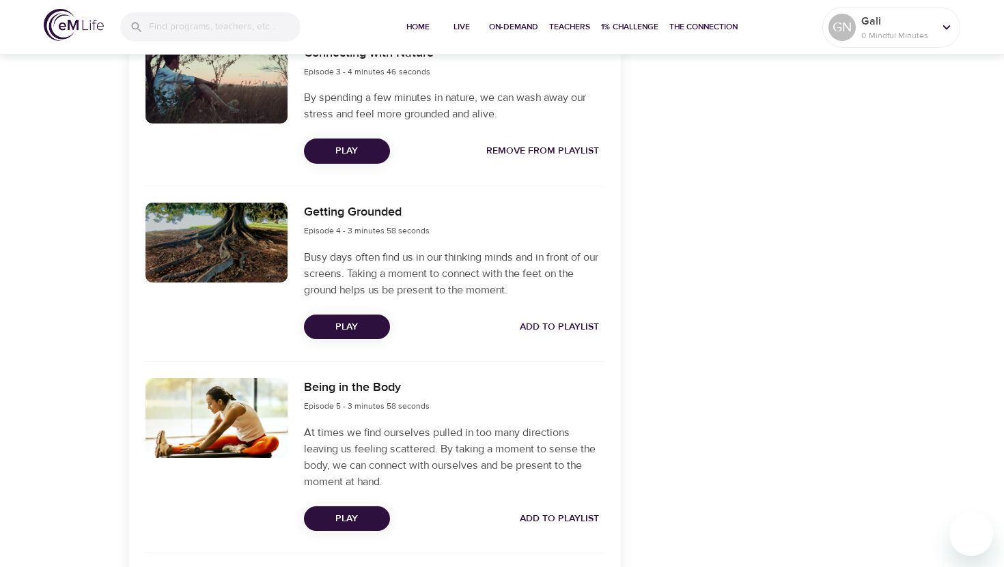
scroll to position [867, 0]
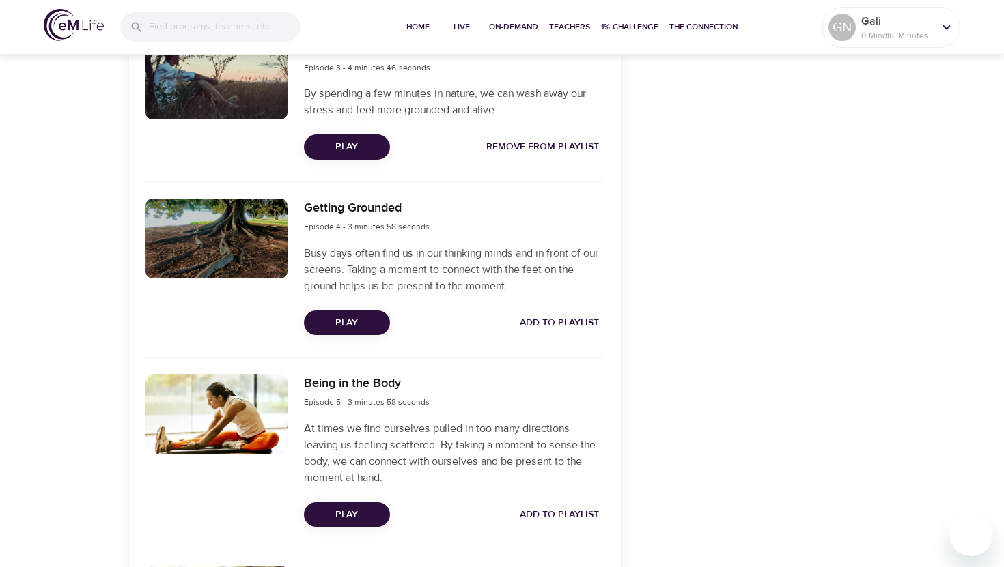
click at [549, 324] on span "Add to Playlist" at bounding box center [559, 323] width 79 height 17
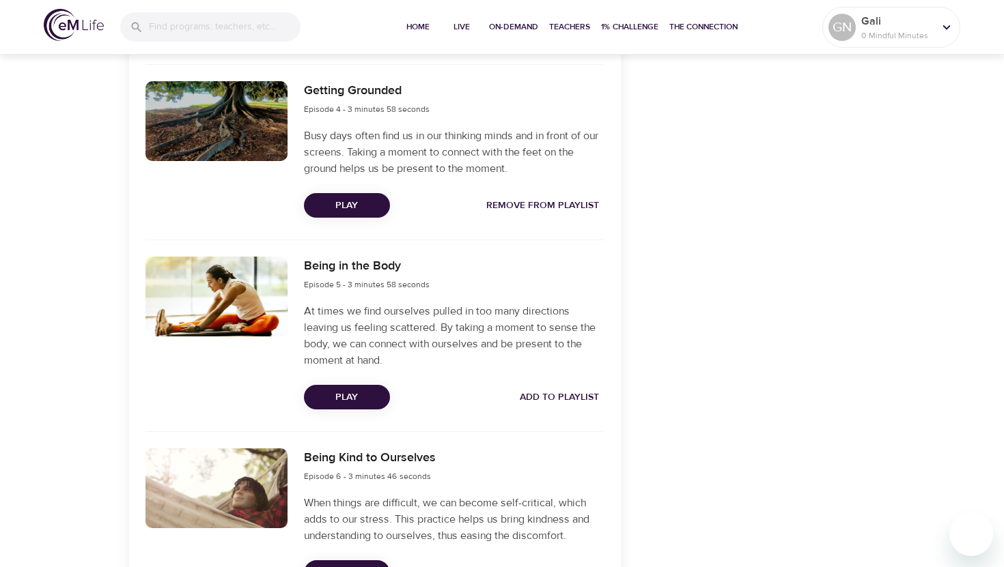
scroll to position [996, 0]
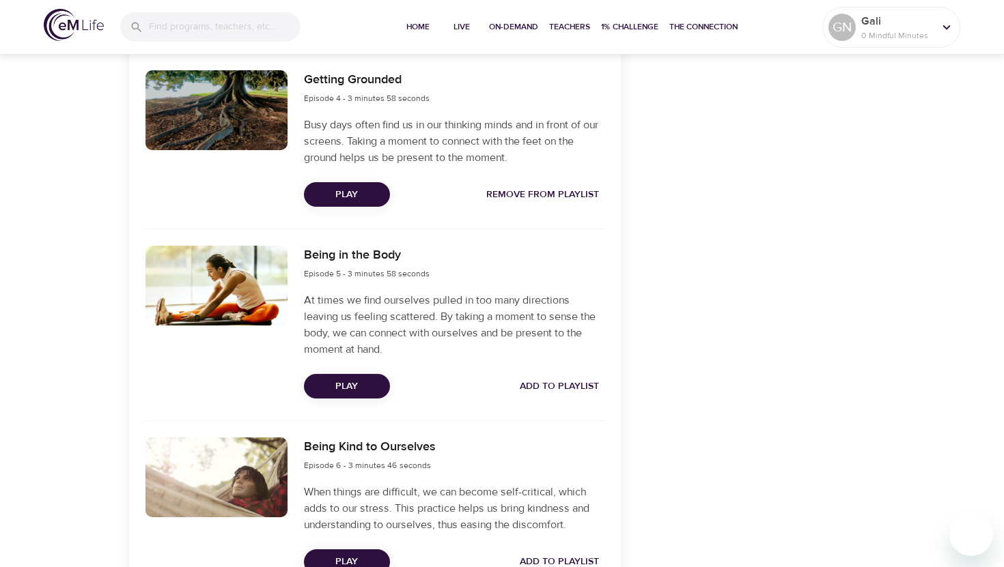
click at [566, 391] on span "Add to Playlist" at bounding box center [559, 386] width 79 height 17
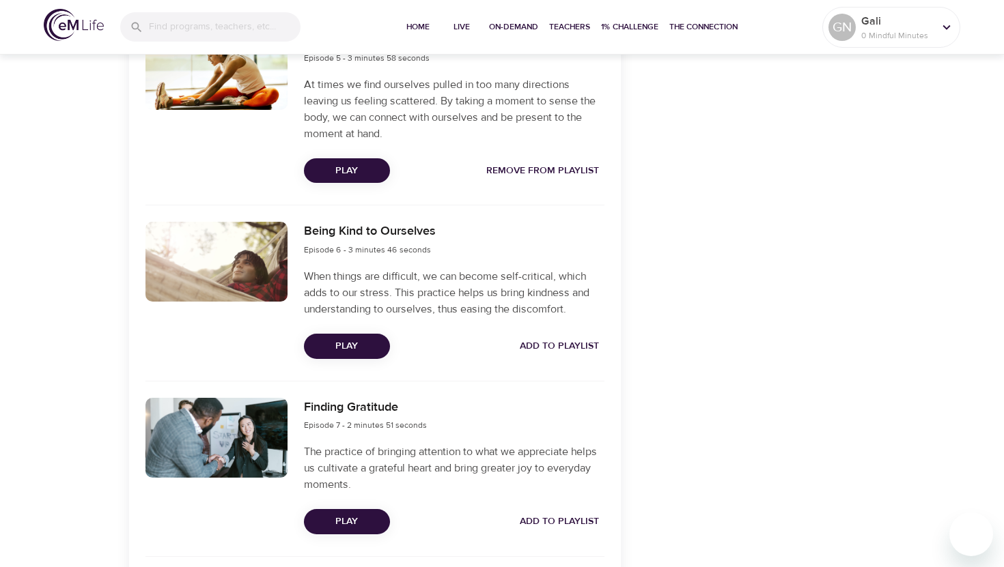
scroll to position [1212, 0]
click at [553, 337] on span "Add to Playlist" at bounding box center [559, 345] width 79 height 17
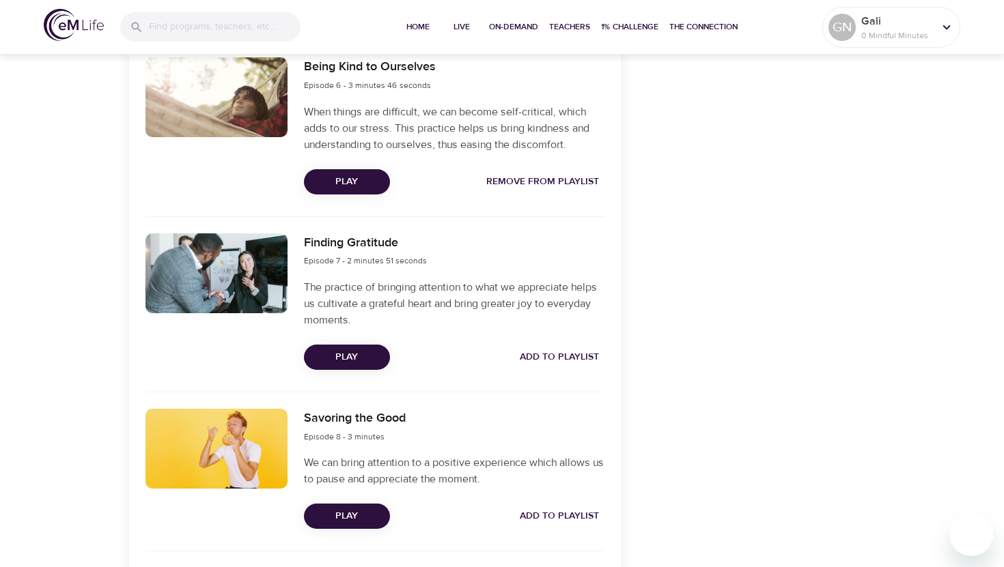
scroll to position [1377, 0]
click at [540, 360] on span "Add to Playlist" at bounding box center [559, 356] width 79 height 17
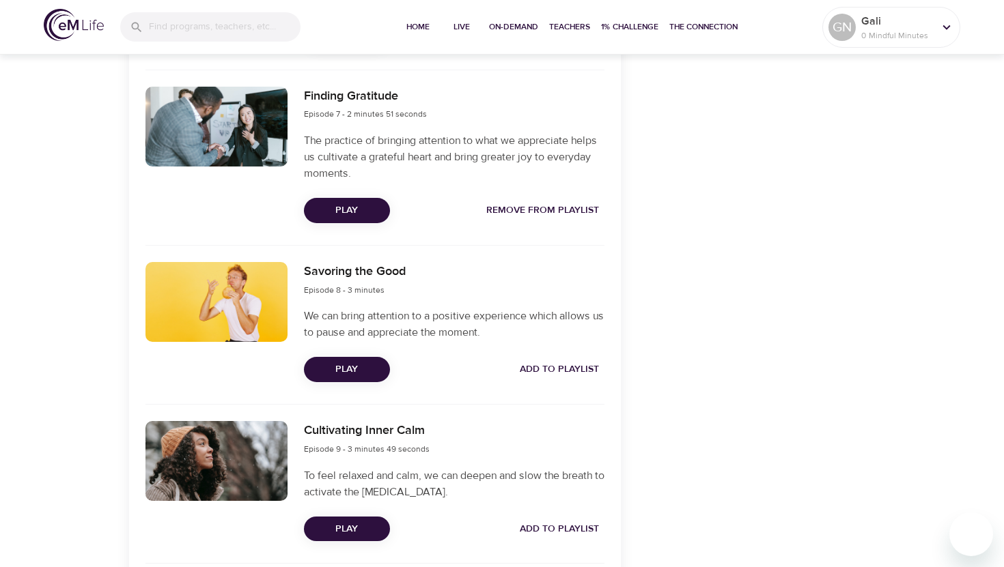
scroll to position [1552, 0]
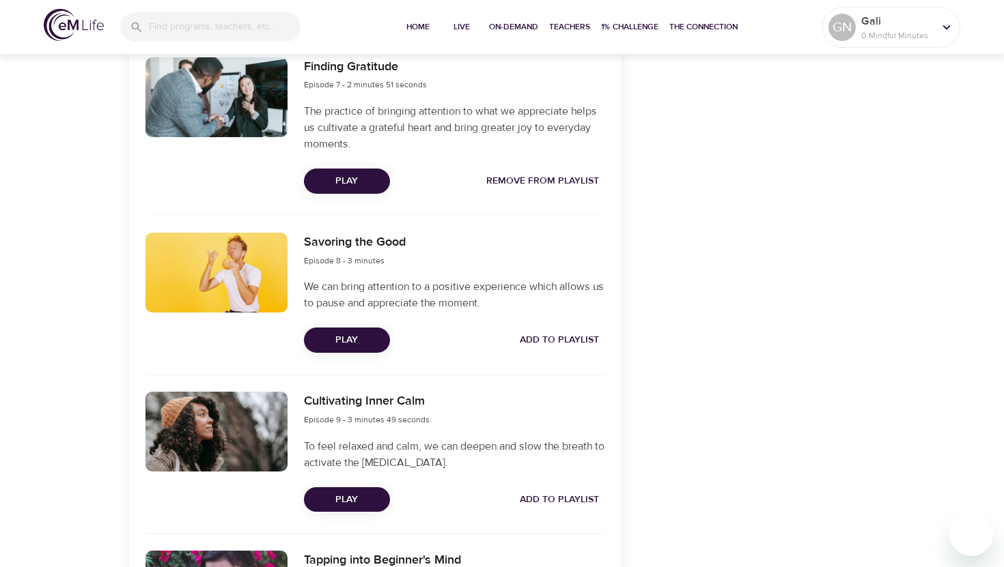
click at [535, 333] on span "Add to Playlist" at bounding box center [559, 340] width 79 height 17
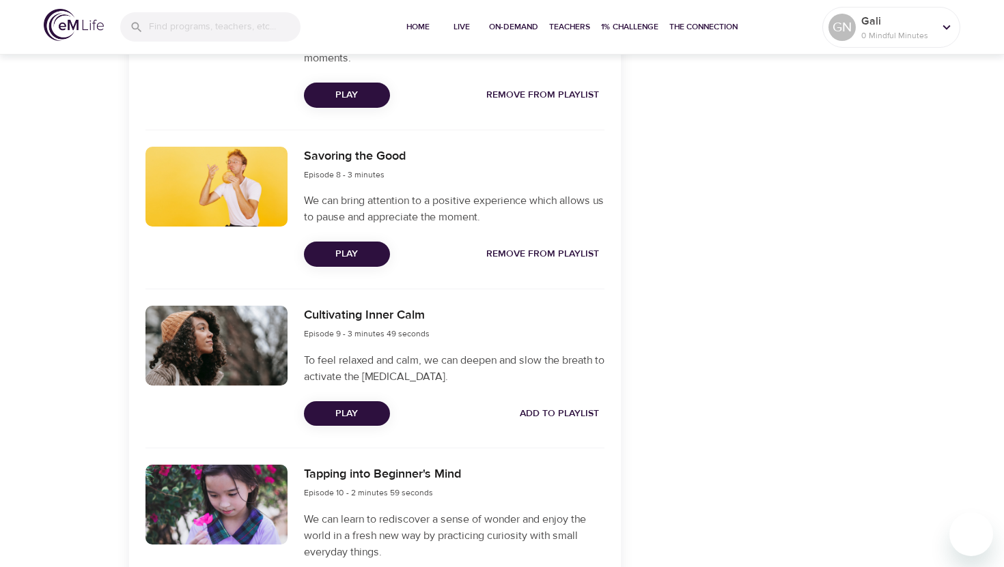
scroll to position [1690, 0]
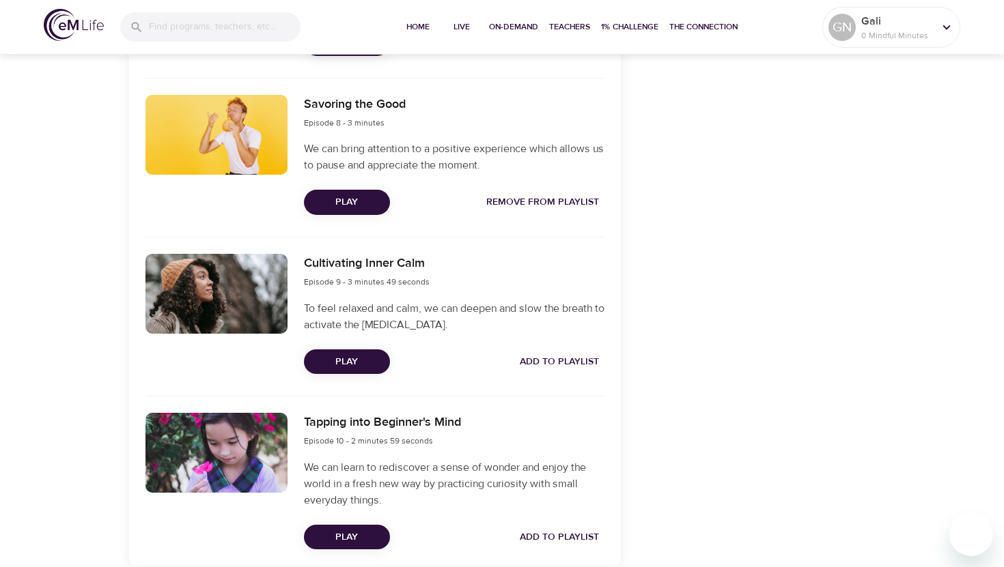
click at [543, 366] on span "Add to Playlist" at bounding box center [559, 362] width 79 height 17
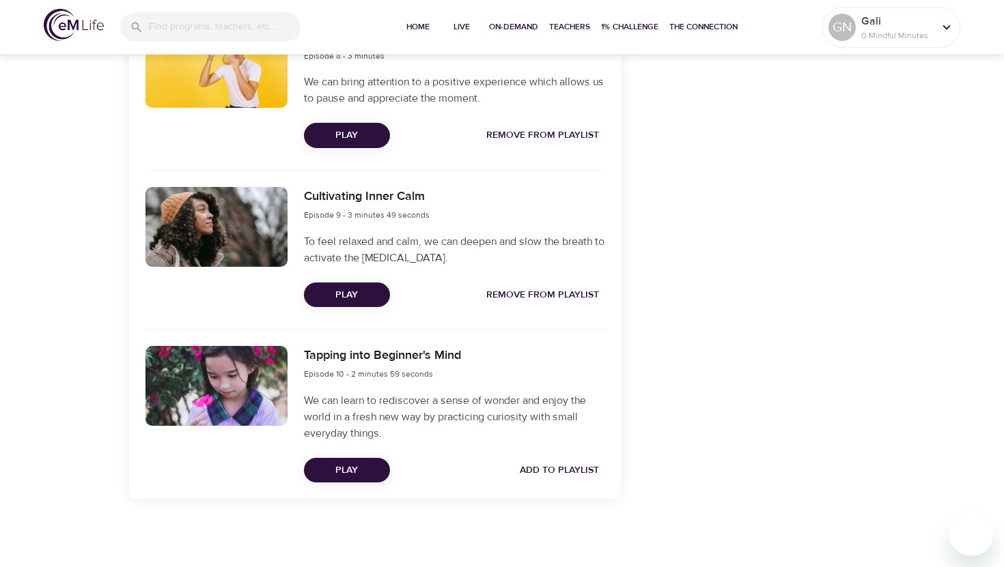
click at [546, 473] on span "Add to Playlist" at bounding box center [559, 470] width 79 height 17
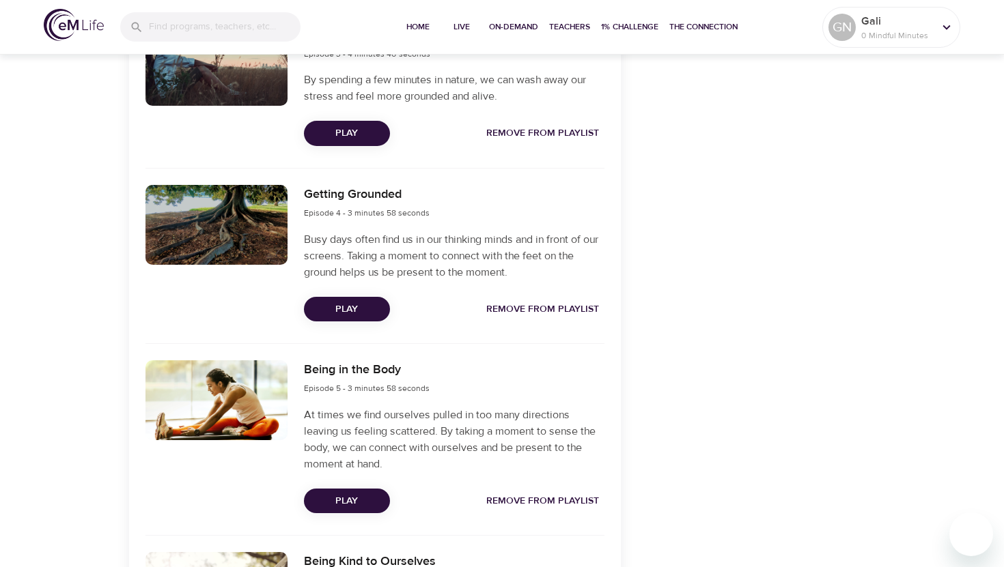
scroll to position [884, 0]
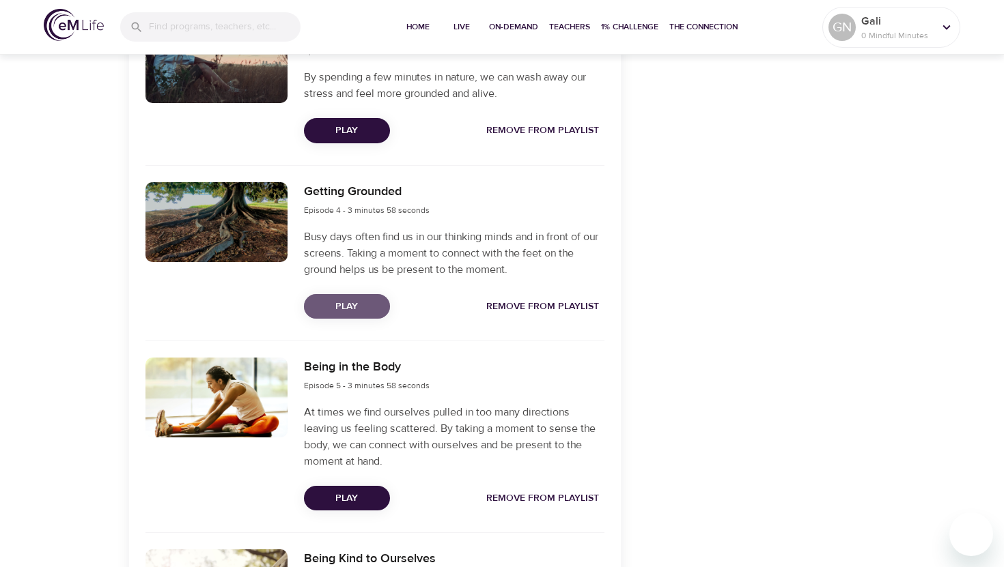
click at [367, 306] on span "Play" at bounding box center [347, 306] width 64 height 17
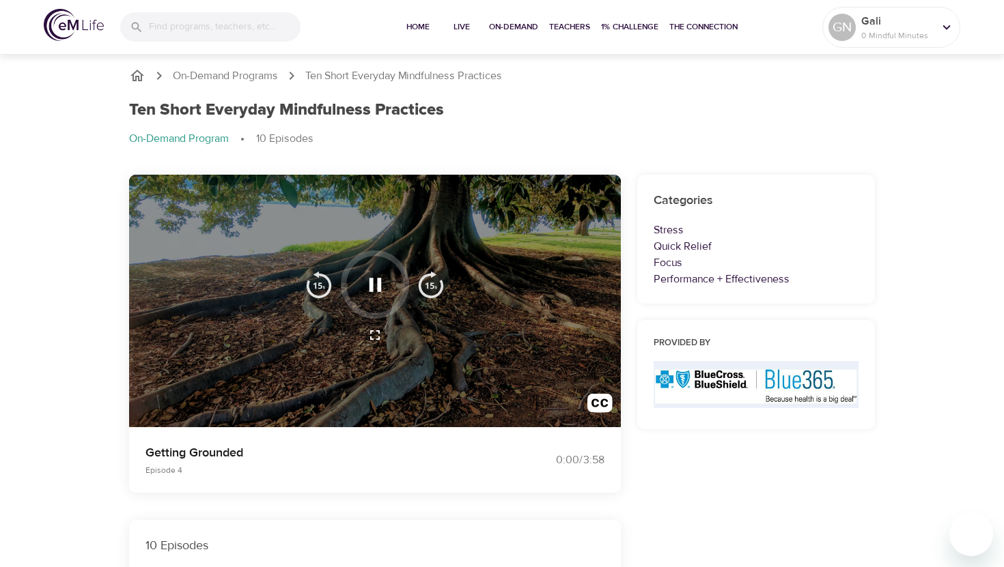
scroll to position [0, 0]
click at [599, 402] on img "button" at bounding box center [599, 406] width 25 height 25
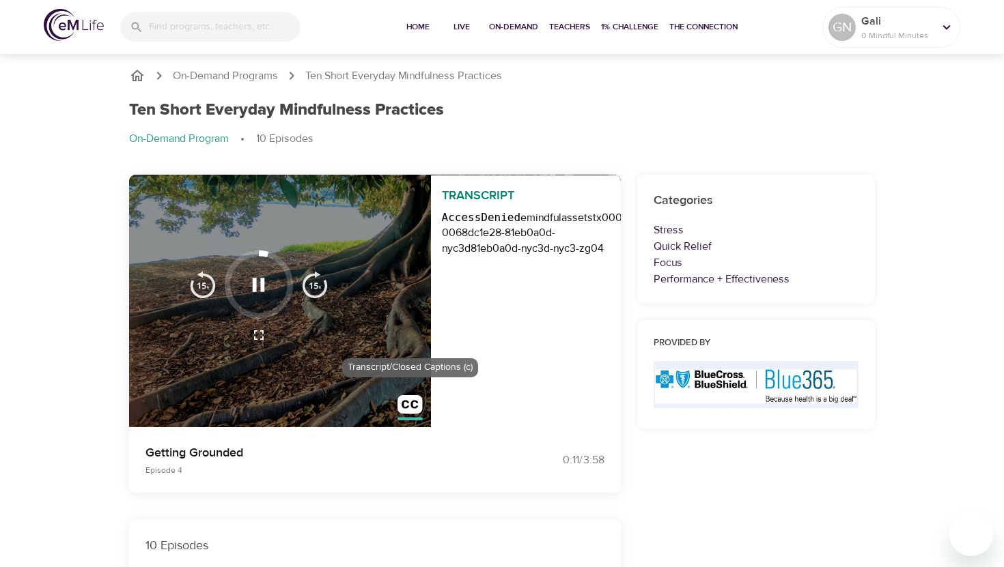
click at [407, 406] on img "button" at bounding box center [409, 407] width 25 height 25
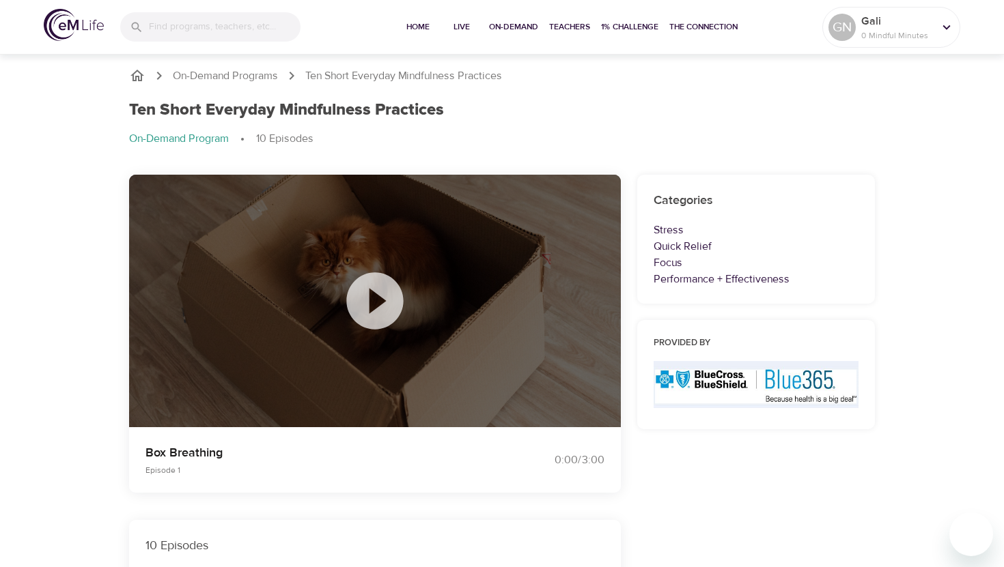
scroll to position [195, 0]
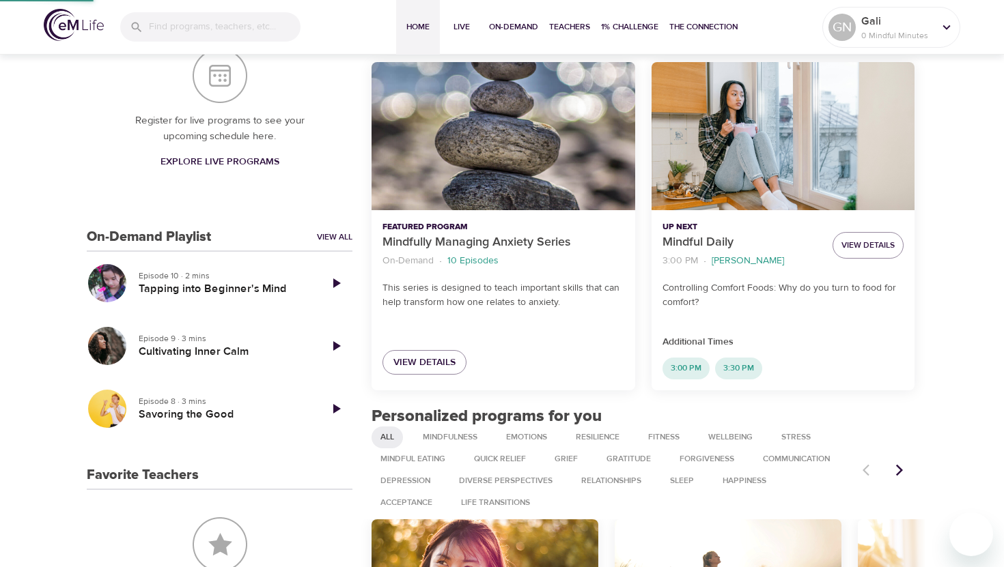
scroll to position [12, 0]
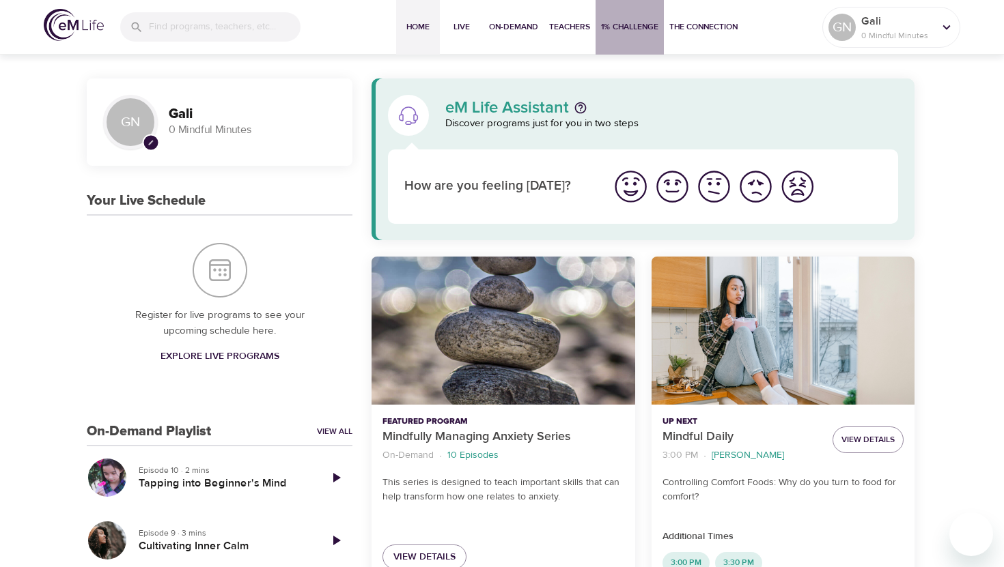
click at [621, 33] on span "1% Challenge" at bounding box center [629, 27] width 57 height 14
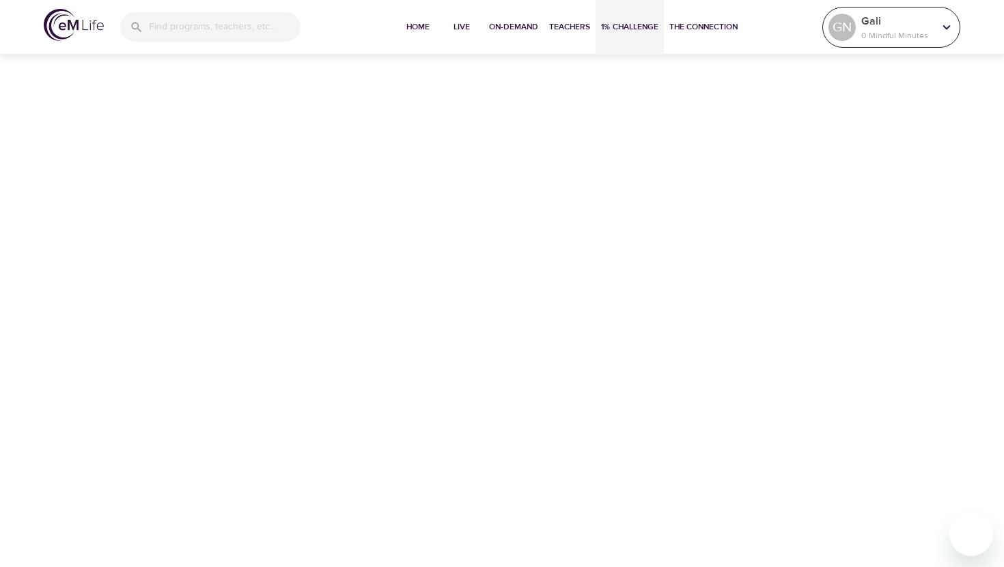
click at [901, 25] on p "Gali" at bounding box center [897, 21] width 72 height 16
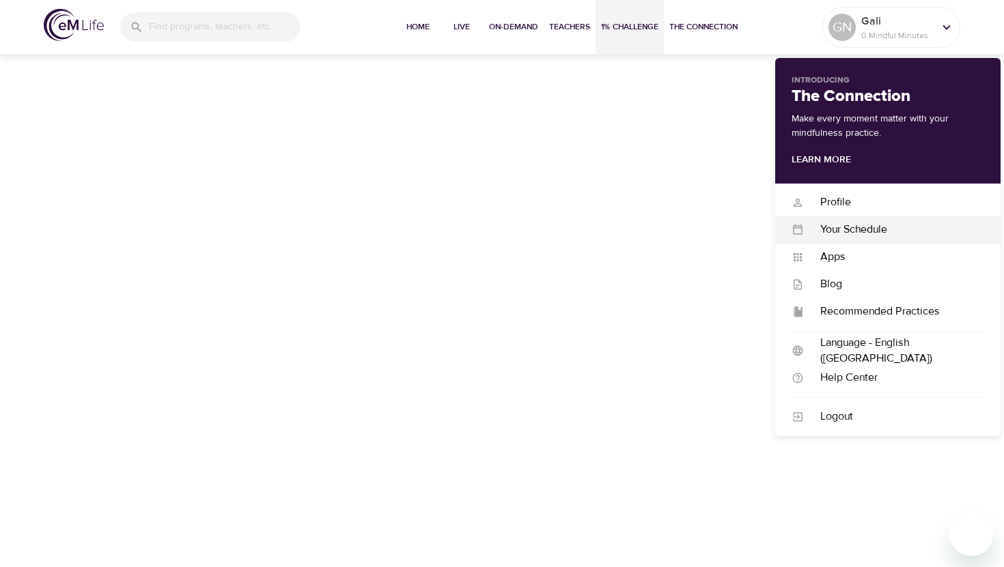
click at [849, 229] on div "Your Schedule" at bounding box center [894, 230] width 180 height 16
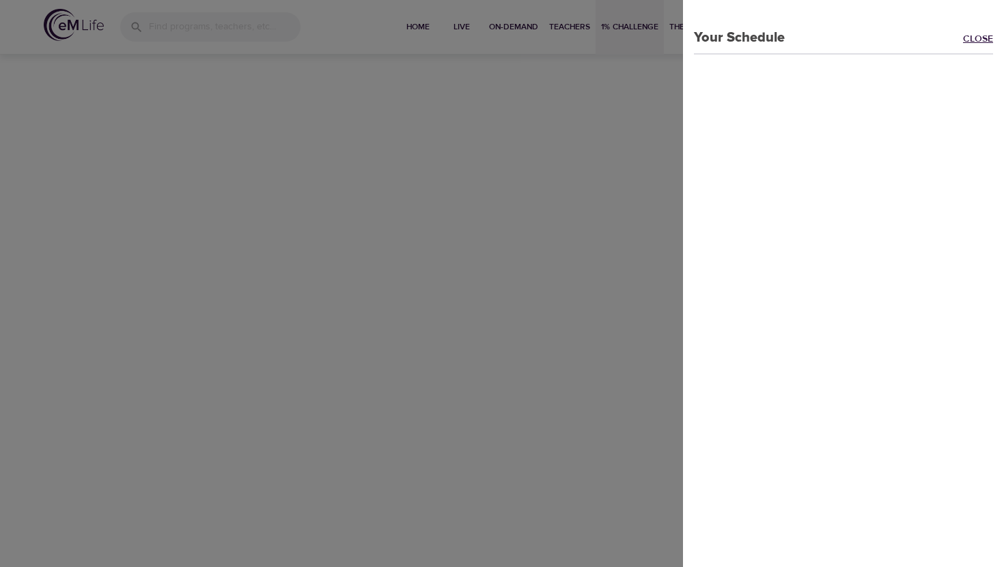
click at [971, 40] on link "Close" at bounding box center [983, 40] width 41 height 16
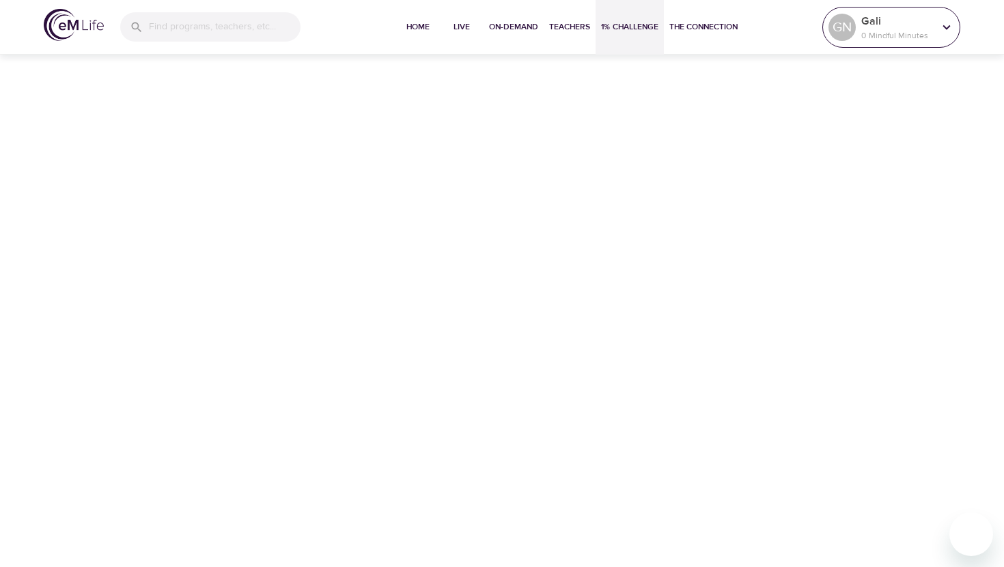
click at [905, 33] on p "0 Mindful Minutes" at bounding box center [897, 35] width 72 height 12
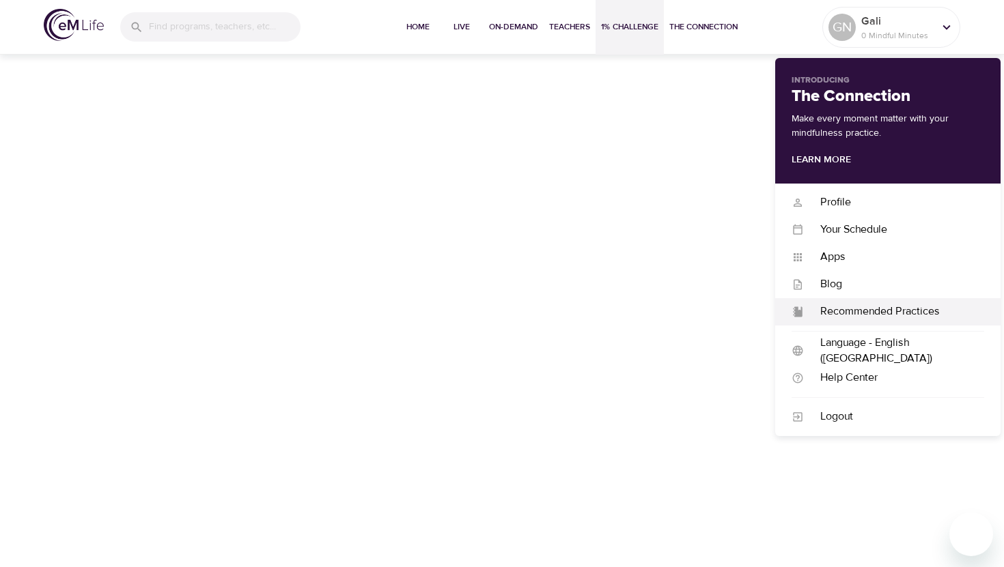
click at [855, 305] on div "Recommended Practices" at bounding box center [894, 312] width 180 height 16
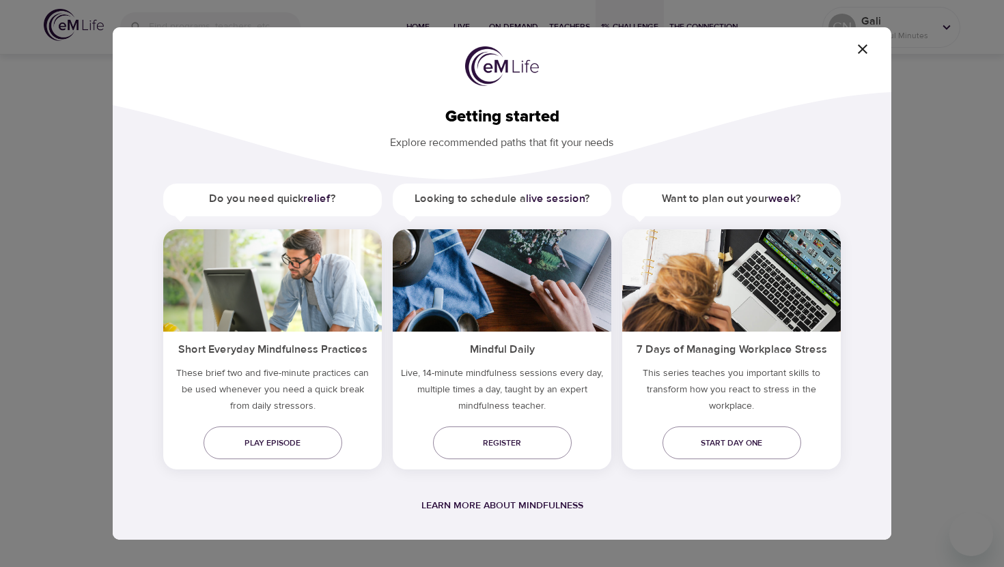
click at [726, 197] on h5 "Want to plan out your week ?" at bounding box center [731, 199] width 219 height 31
click at [755, 443] on span "Start day one" at bounding box center [731, 443] width 117 height 14
